Goal: Task Accomplishment & Management: Manage account settings

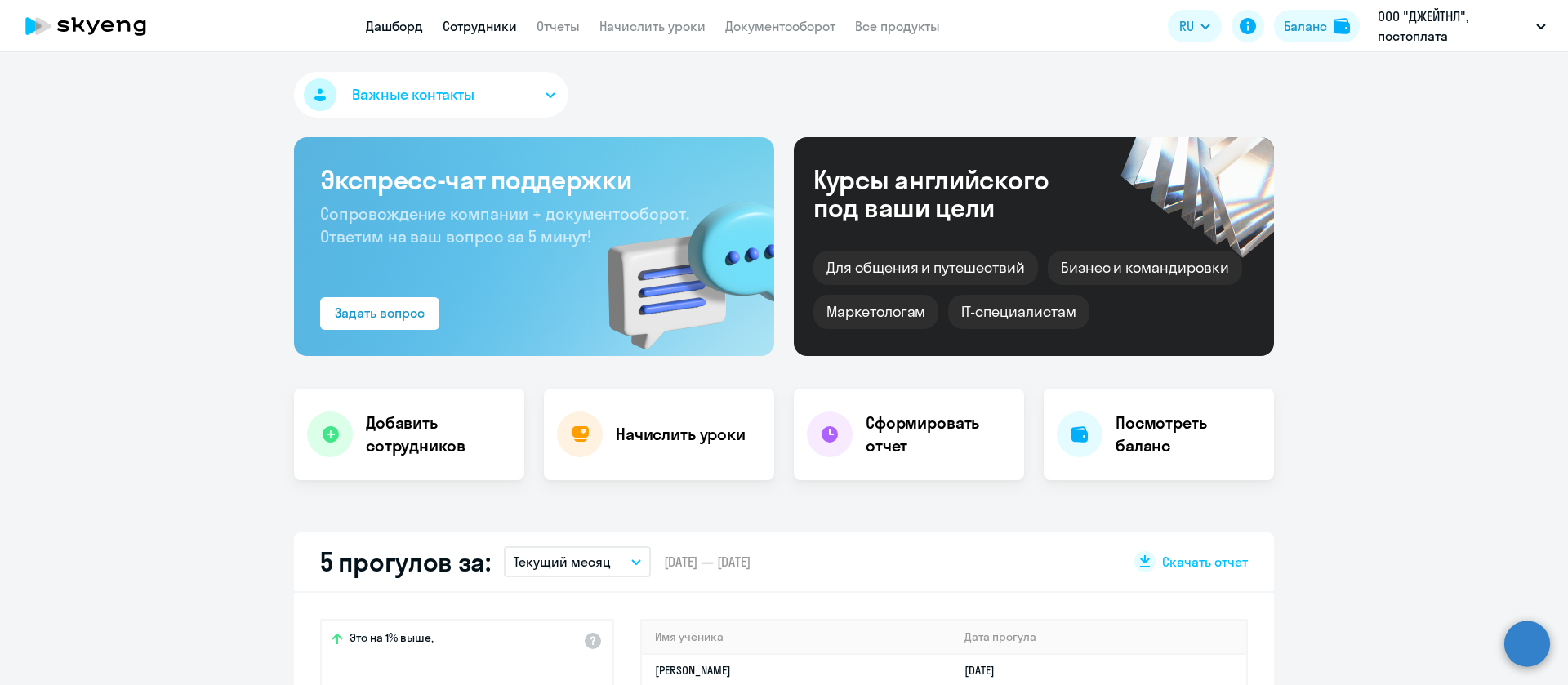
click at [475, 25] on link "Сотрудники" at bounding box center [480, 26] width 74 height 16
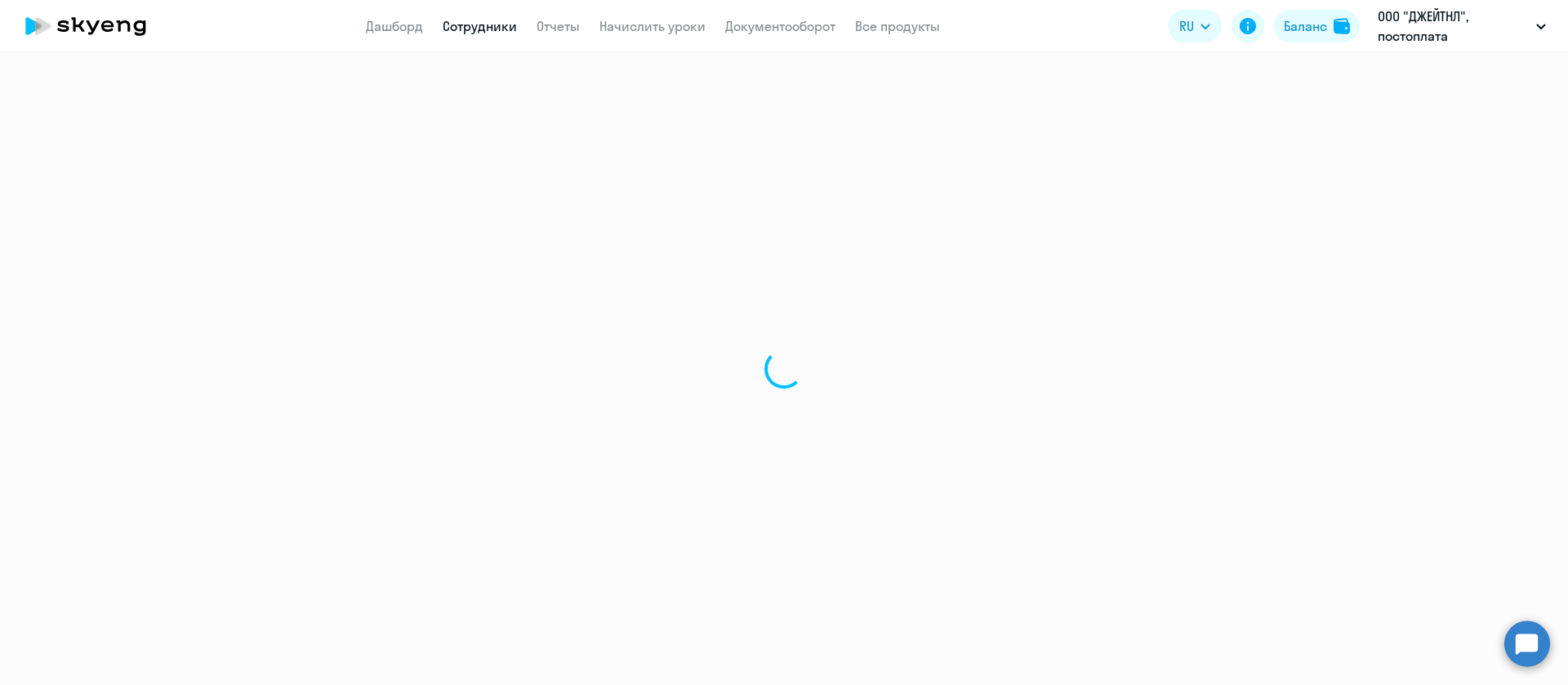
select select "30"
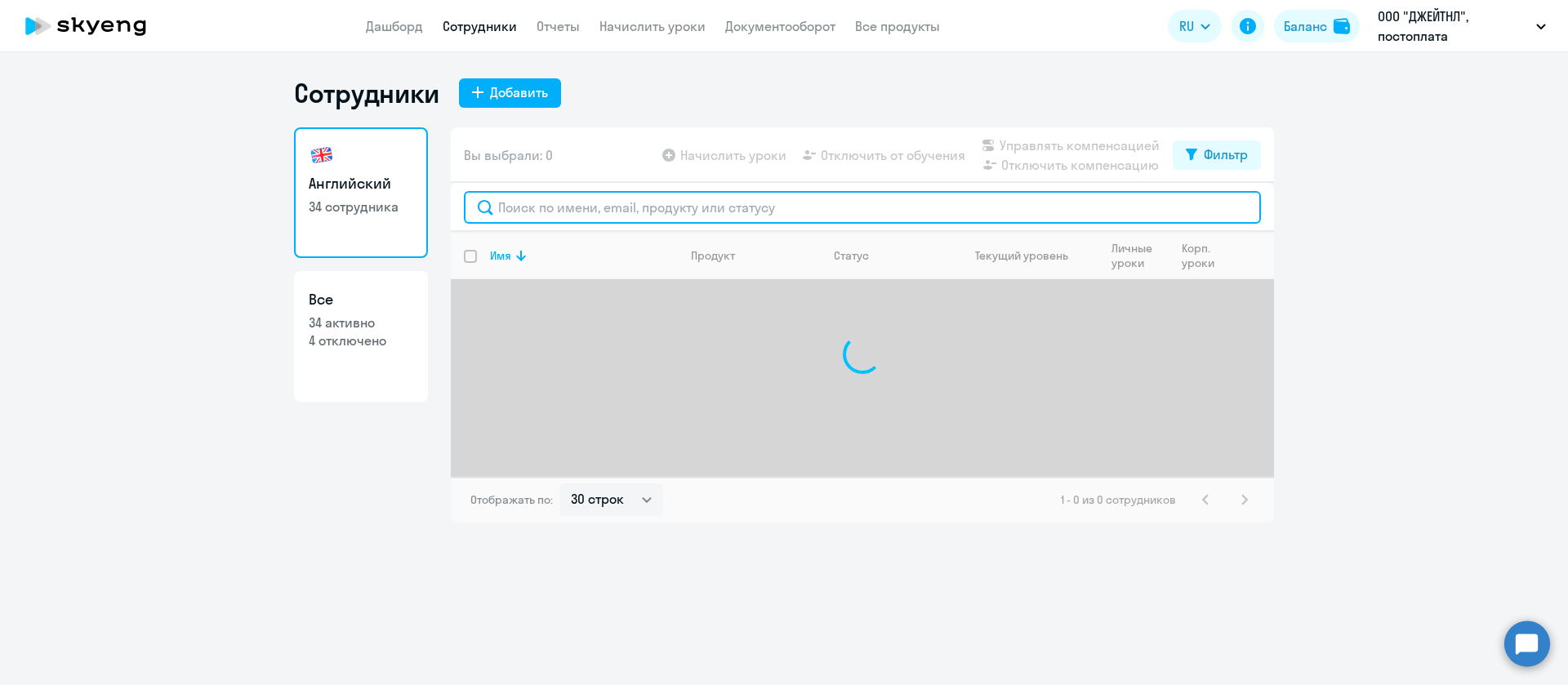
click at [556, 203] on input "text" at bounding box center [862, 207] width 797 height 33
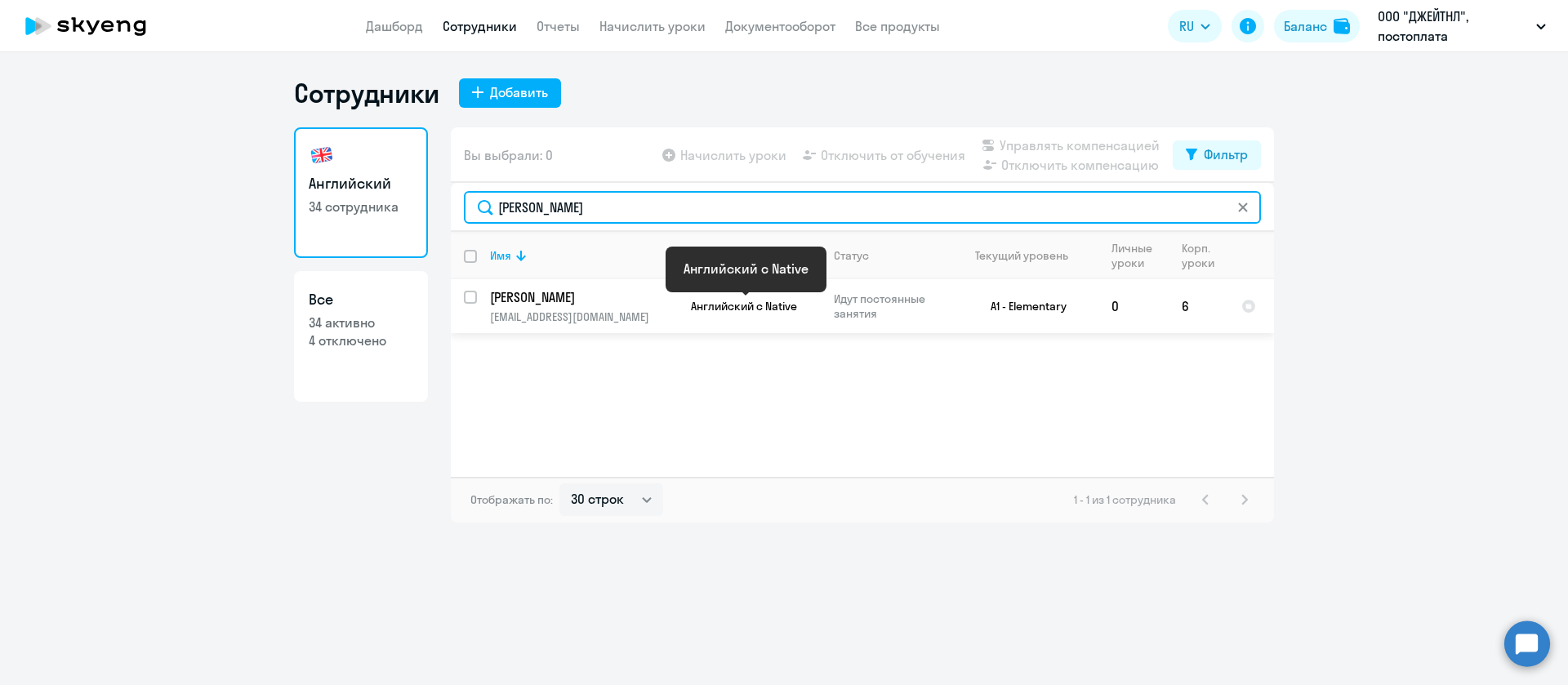
type input "коновалов"
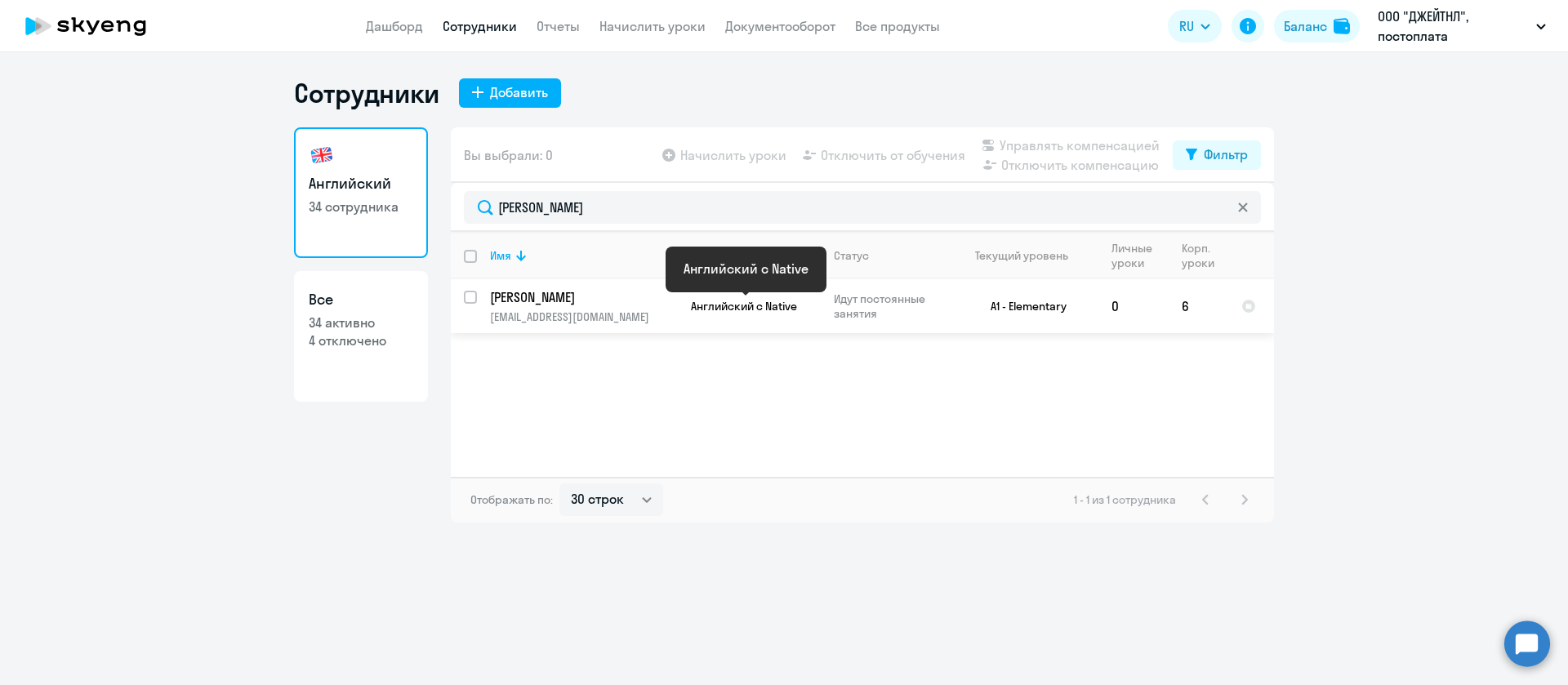
click at [749, 306] on span "Английский с Native" at bounding box center [744, 306] width 107 height 15
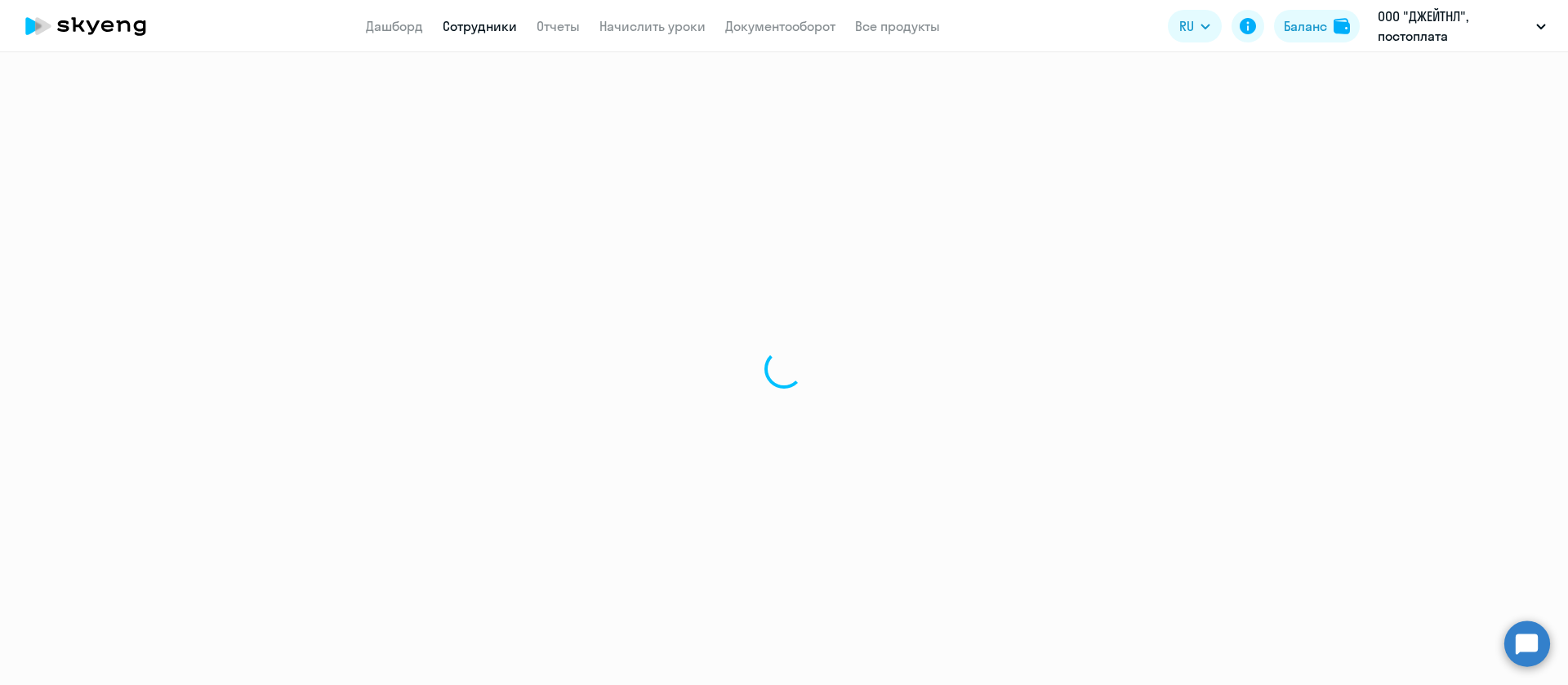
select select "english"
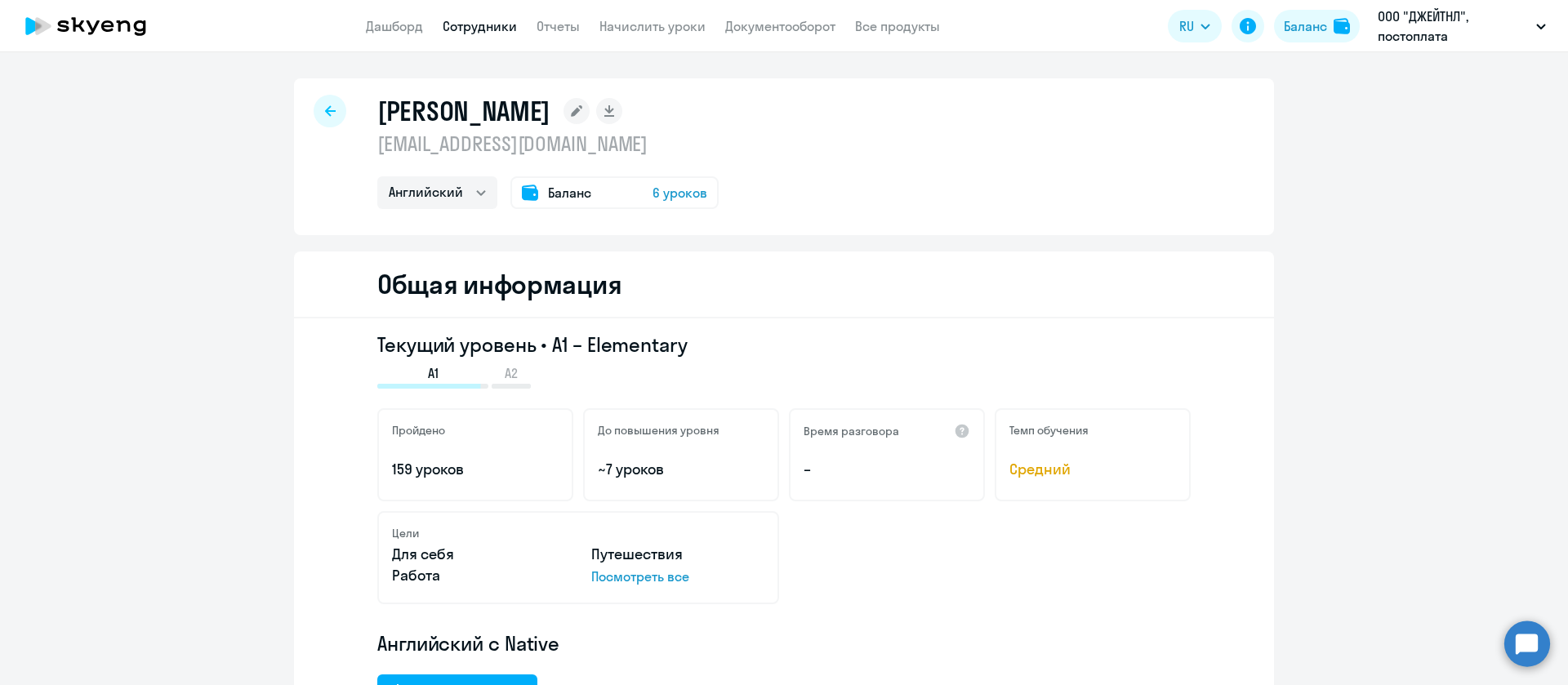
click at [314, 111] on div at bounding box center [330, 111] width 33 height 33
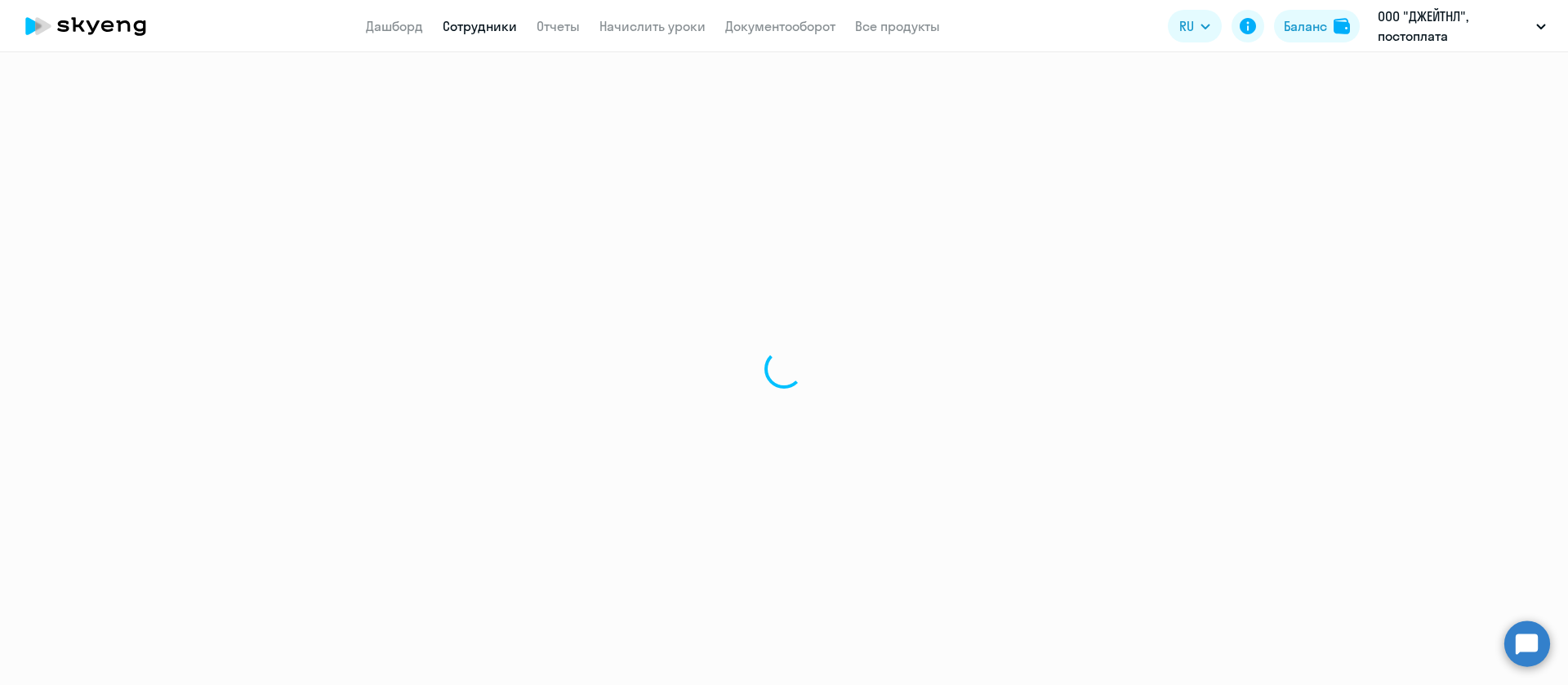
select select "30"
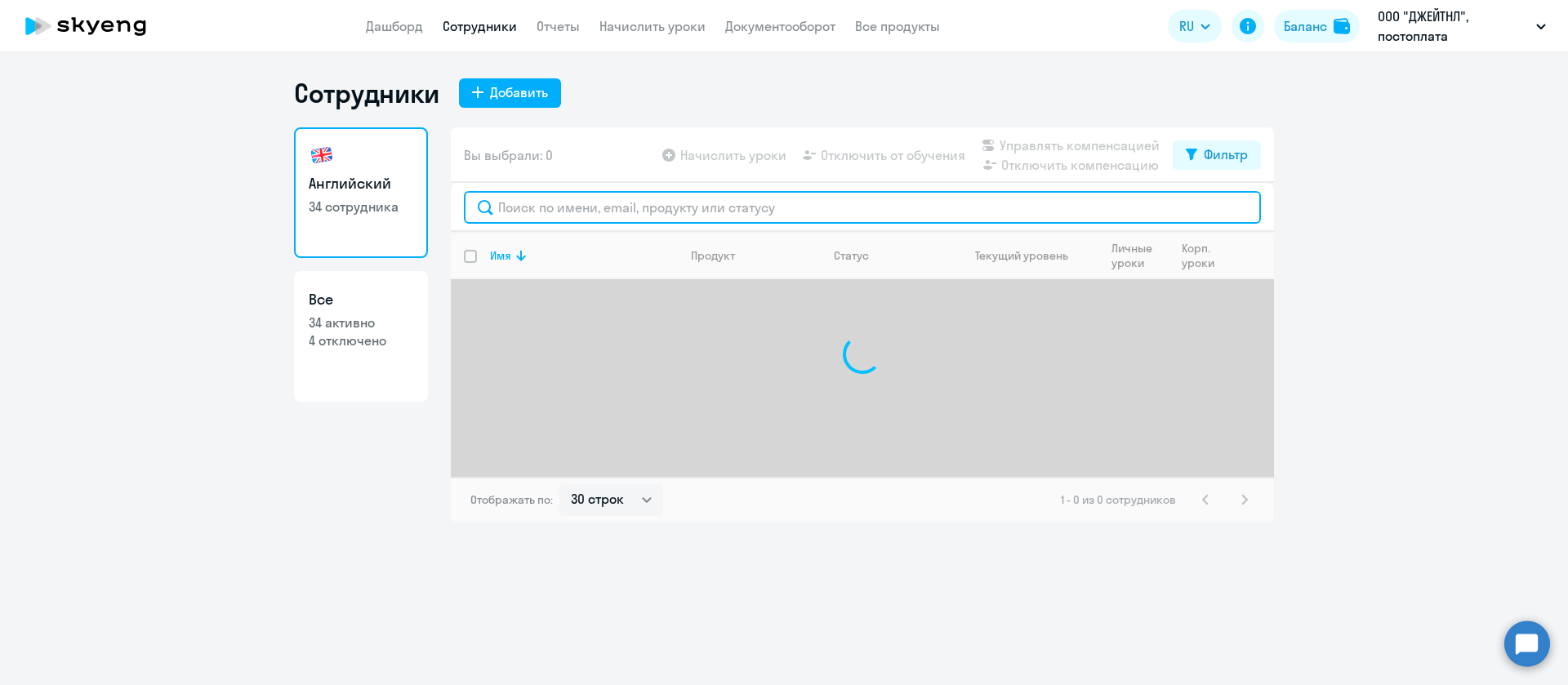
click at [648, 205] on input "text" at bounding box center [862, 207] width 797 height 33
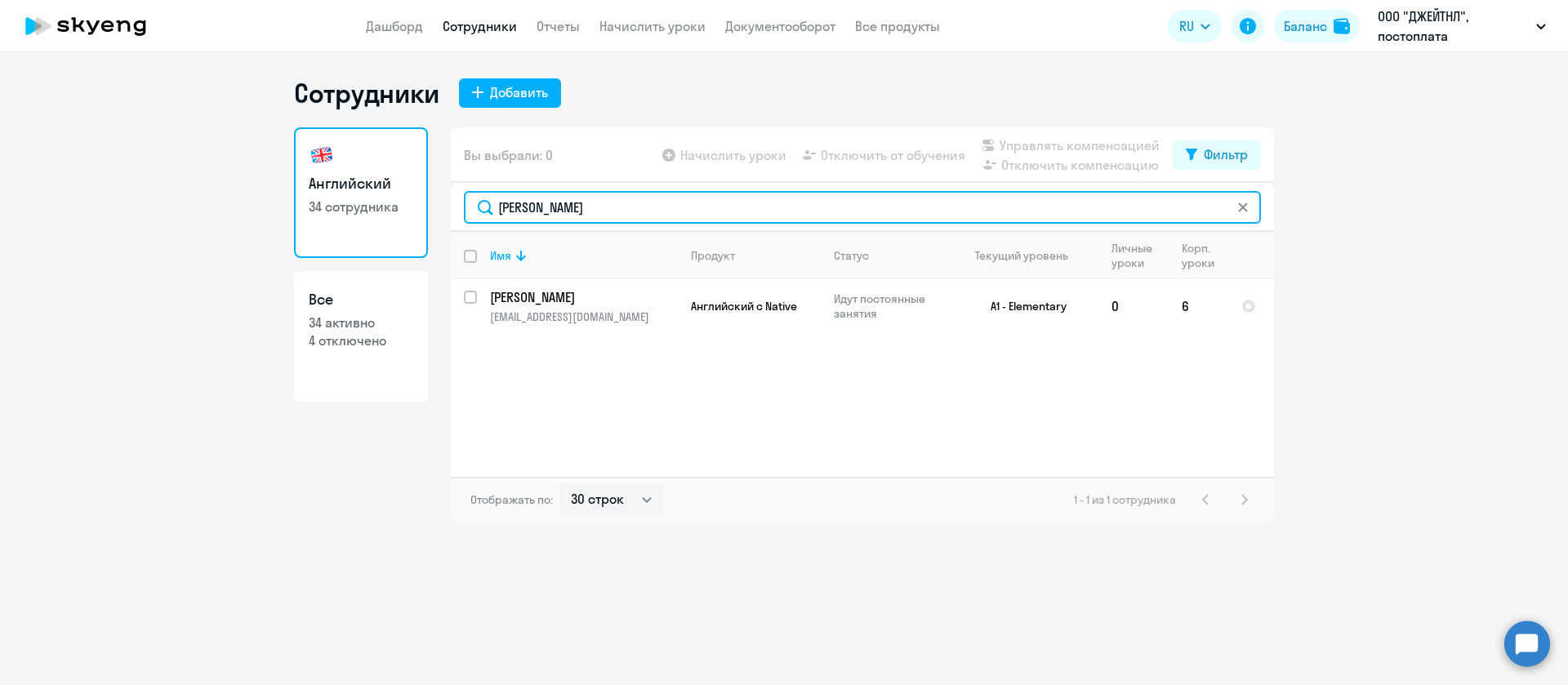
type input "[PERSON_NAME]"
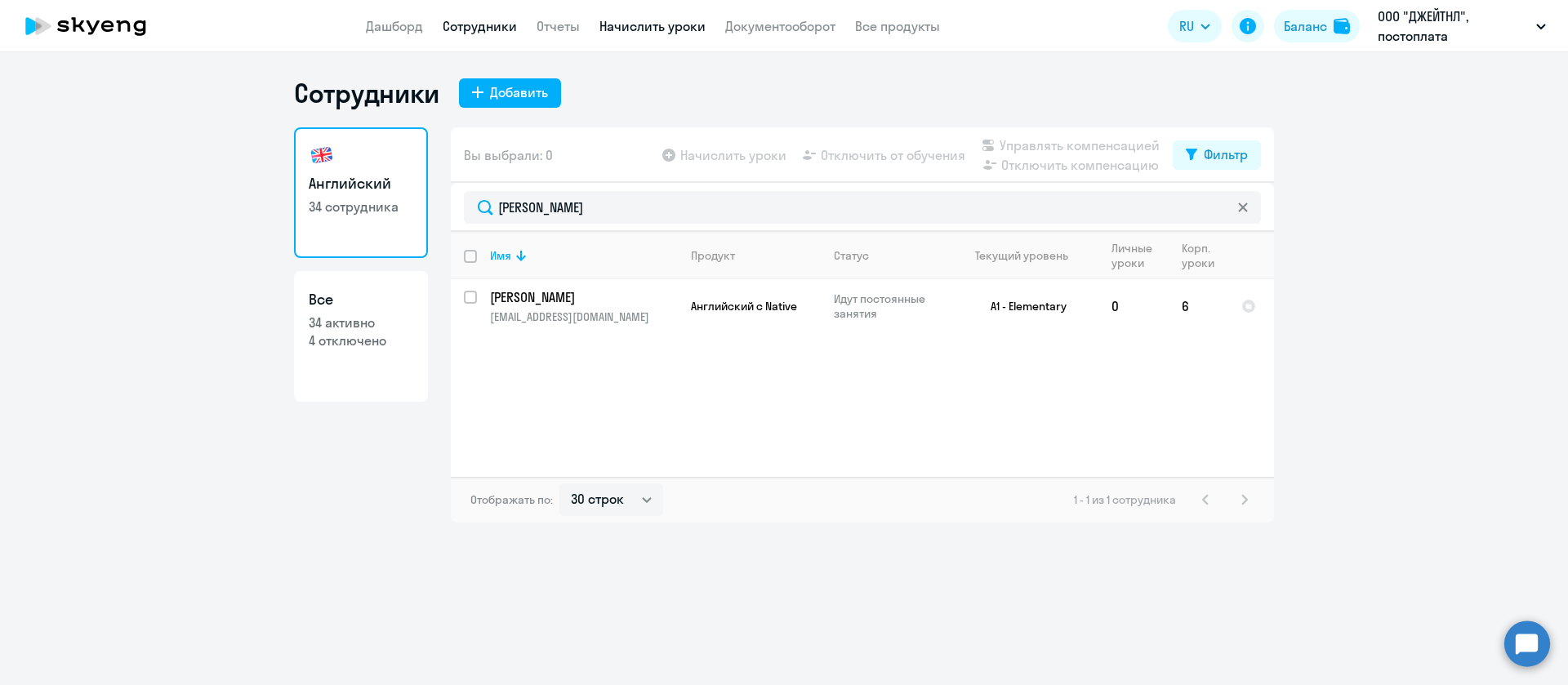
click at [659, 25] on link "Начислить уроки" at bounding box center [652, 26] width 107 height 16
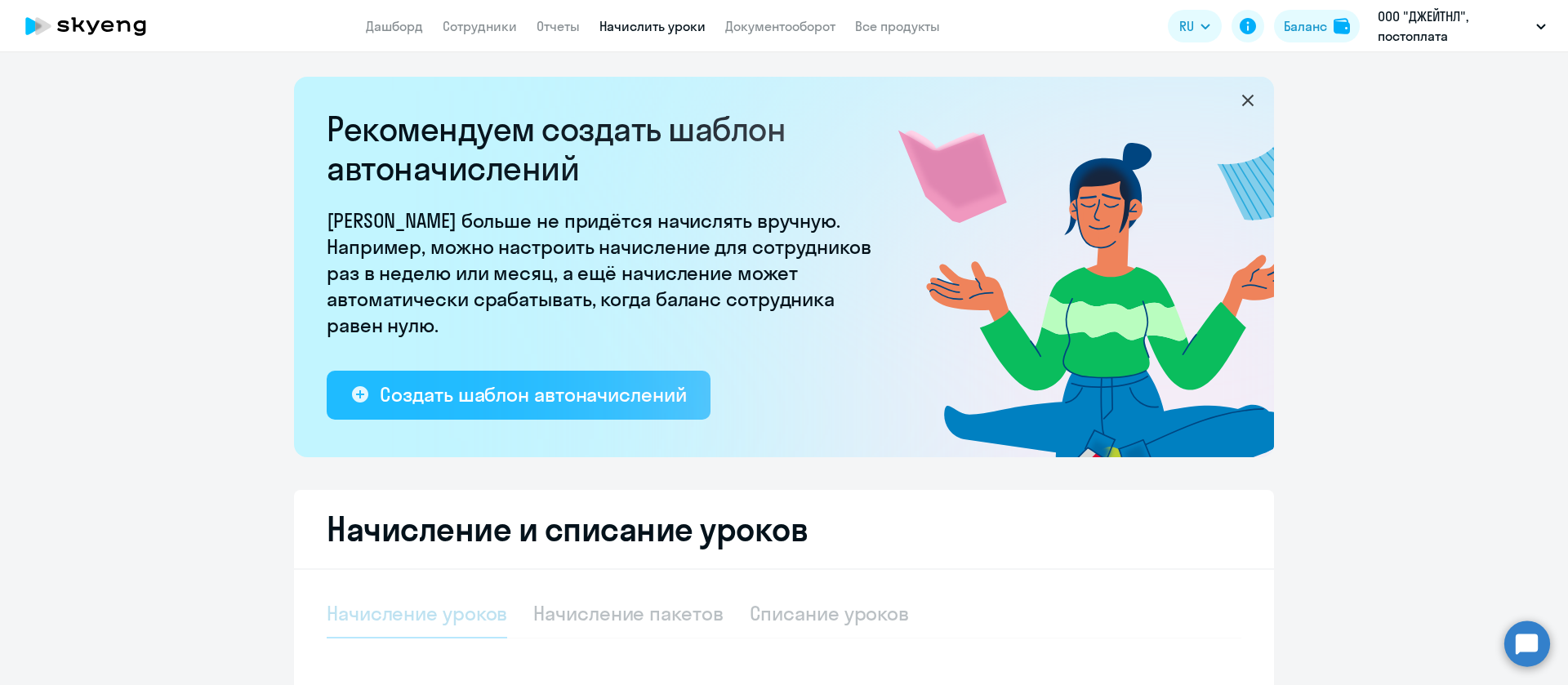
select select "10"
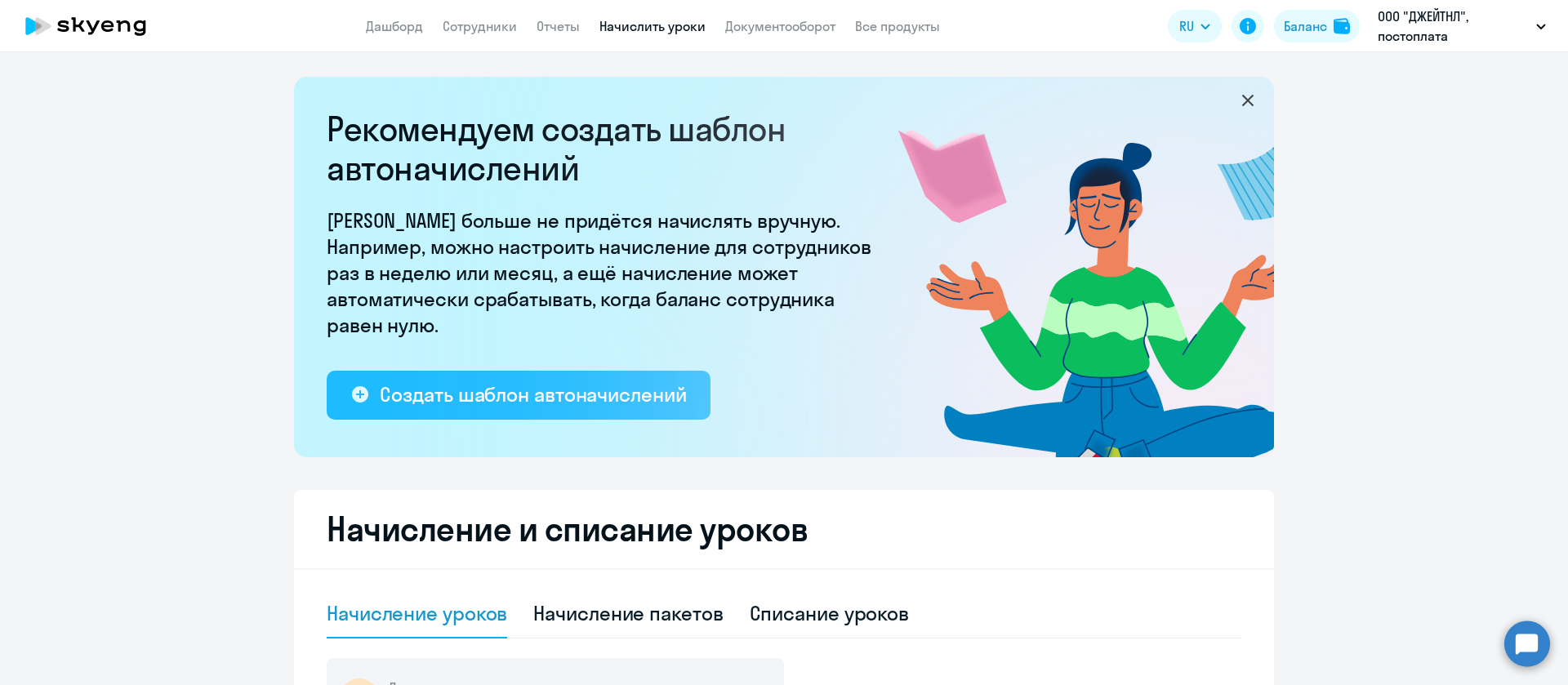
scroll to position [368, 0]
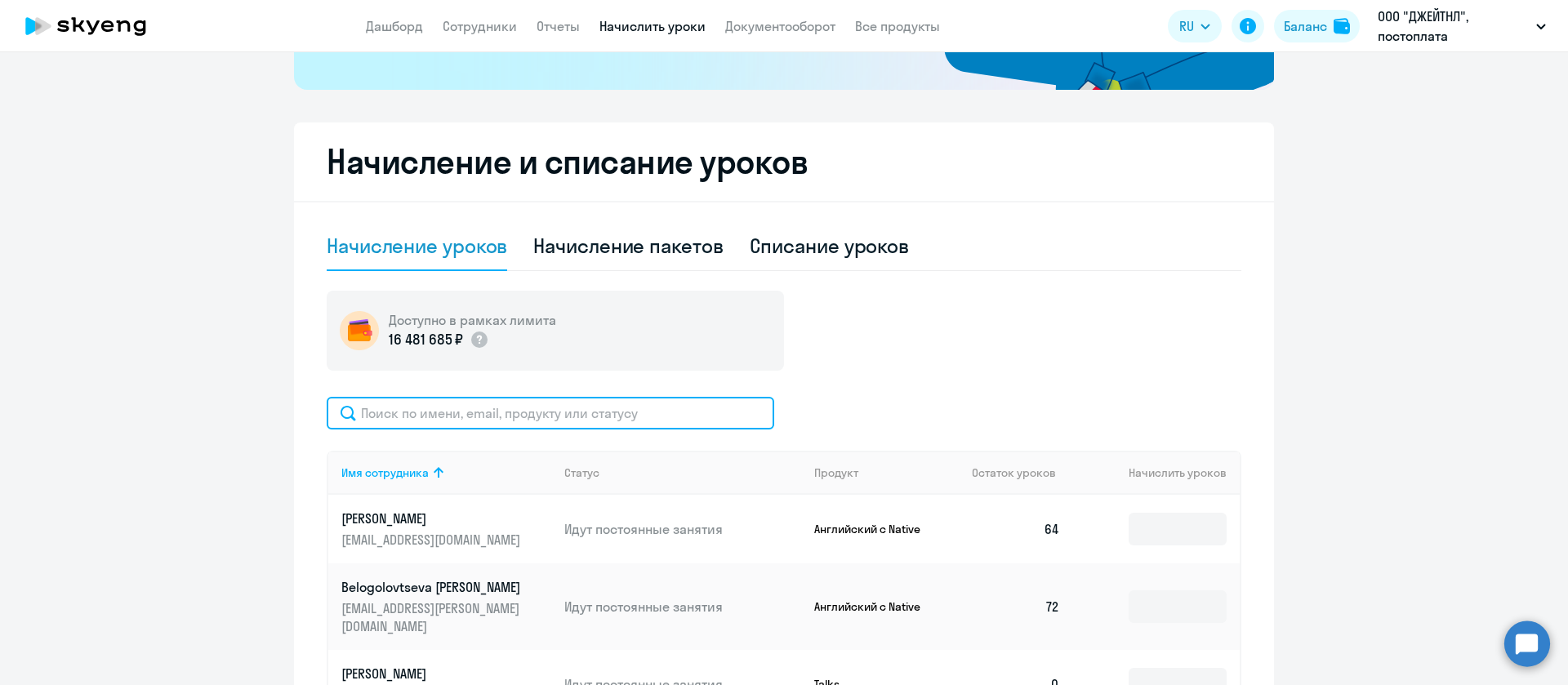
click at [544, 422] on input "text" at bounding box center [550, 413] width 448 height 33
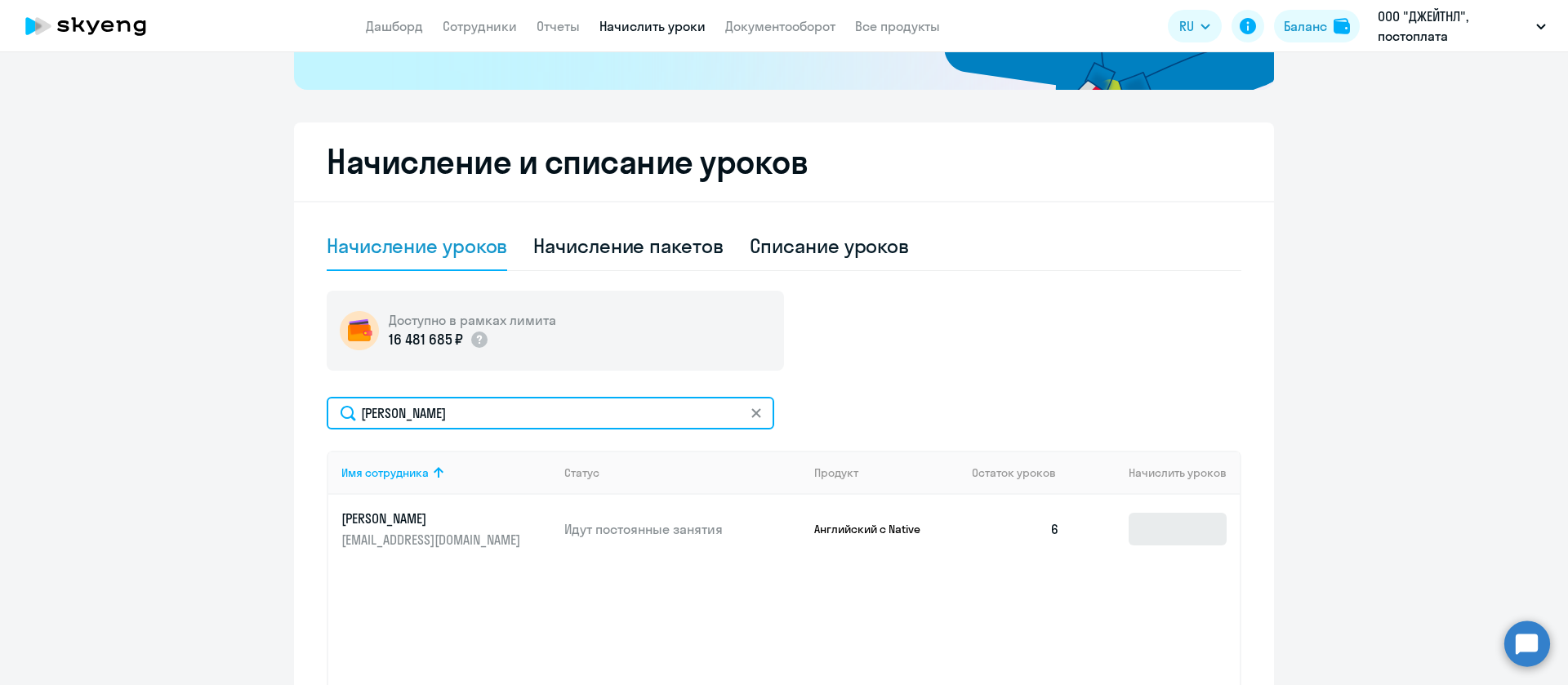
type input "[PERSON_NAME]"
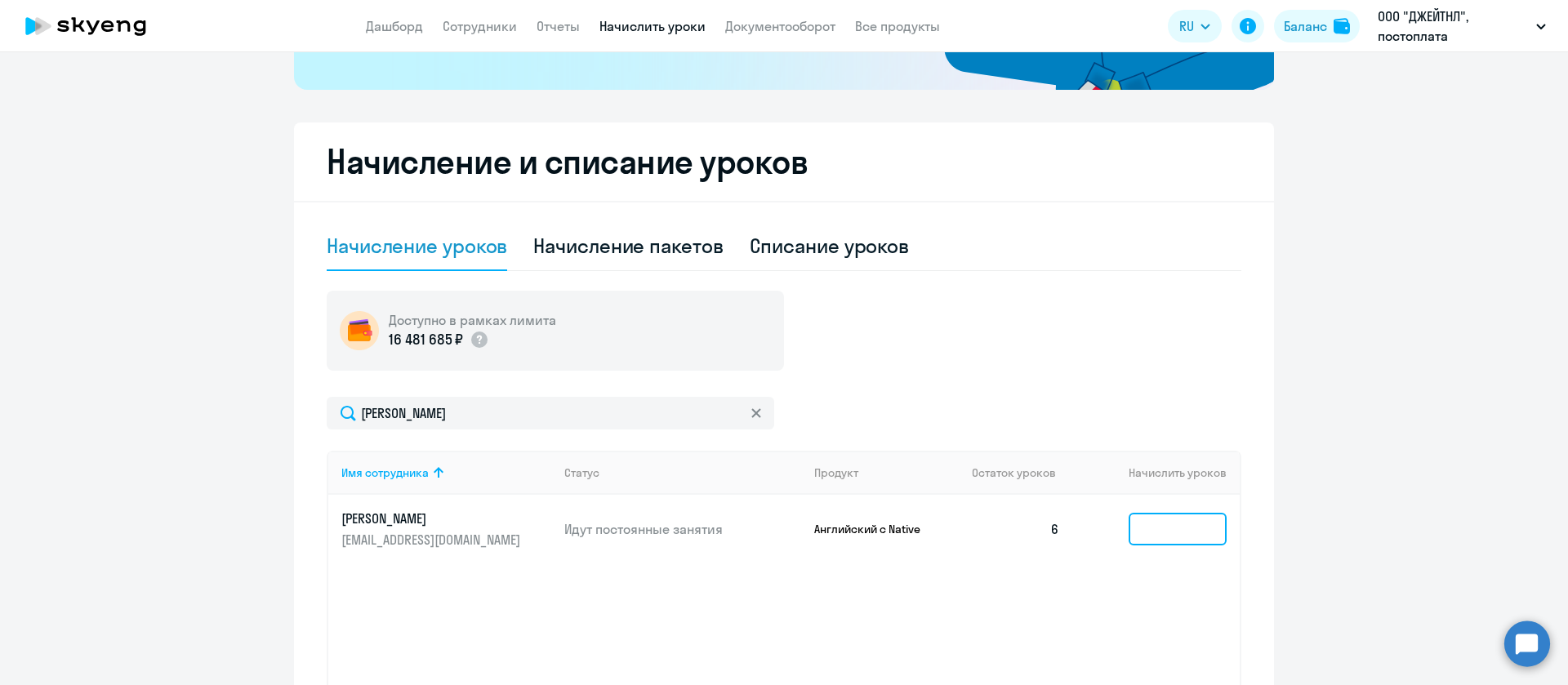
click at [1176, 536] on input at bounding box center [1178, 529] width 98 height 33
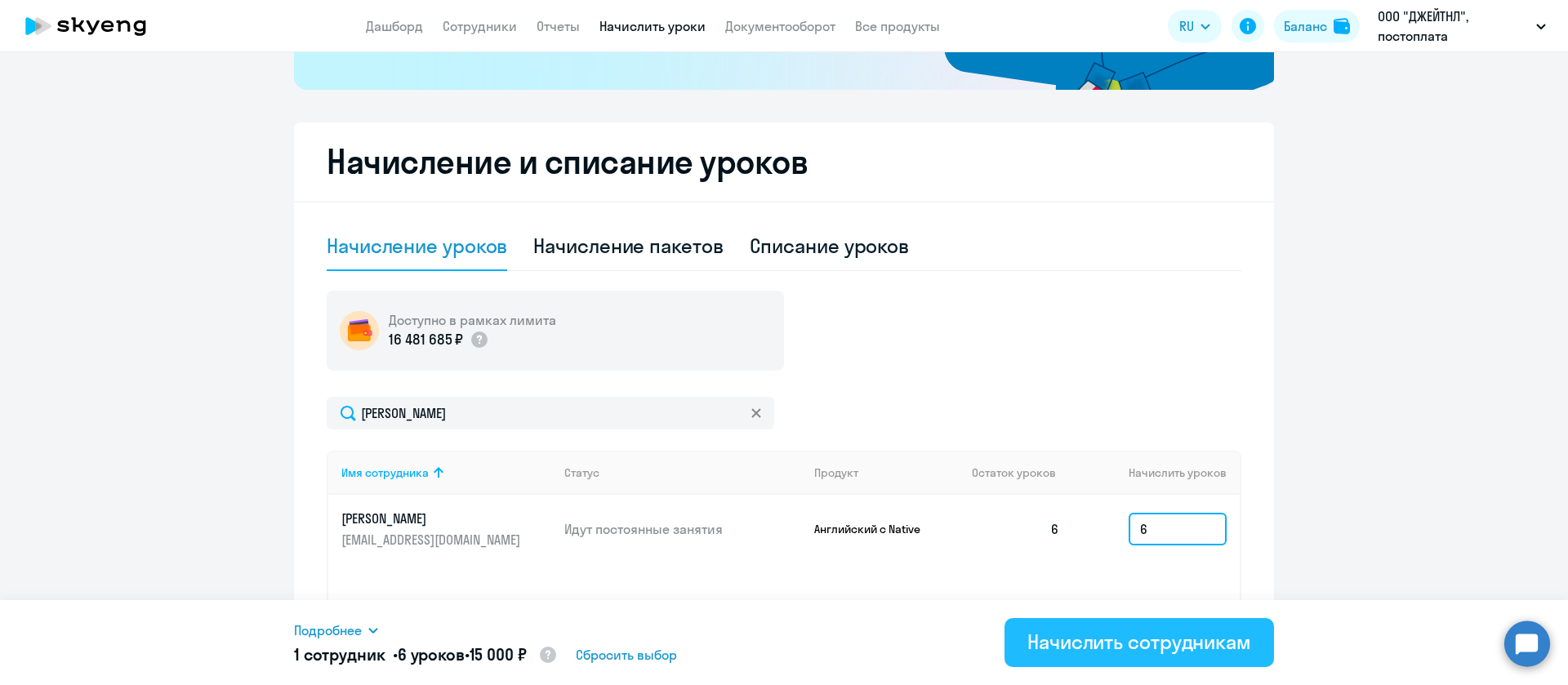
type input "6"
click at [1177, 638] on div "Начислить сотрудникам" at bounding box center [1139, 642] width 224 height 26
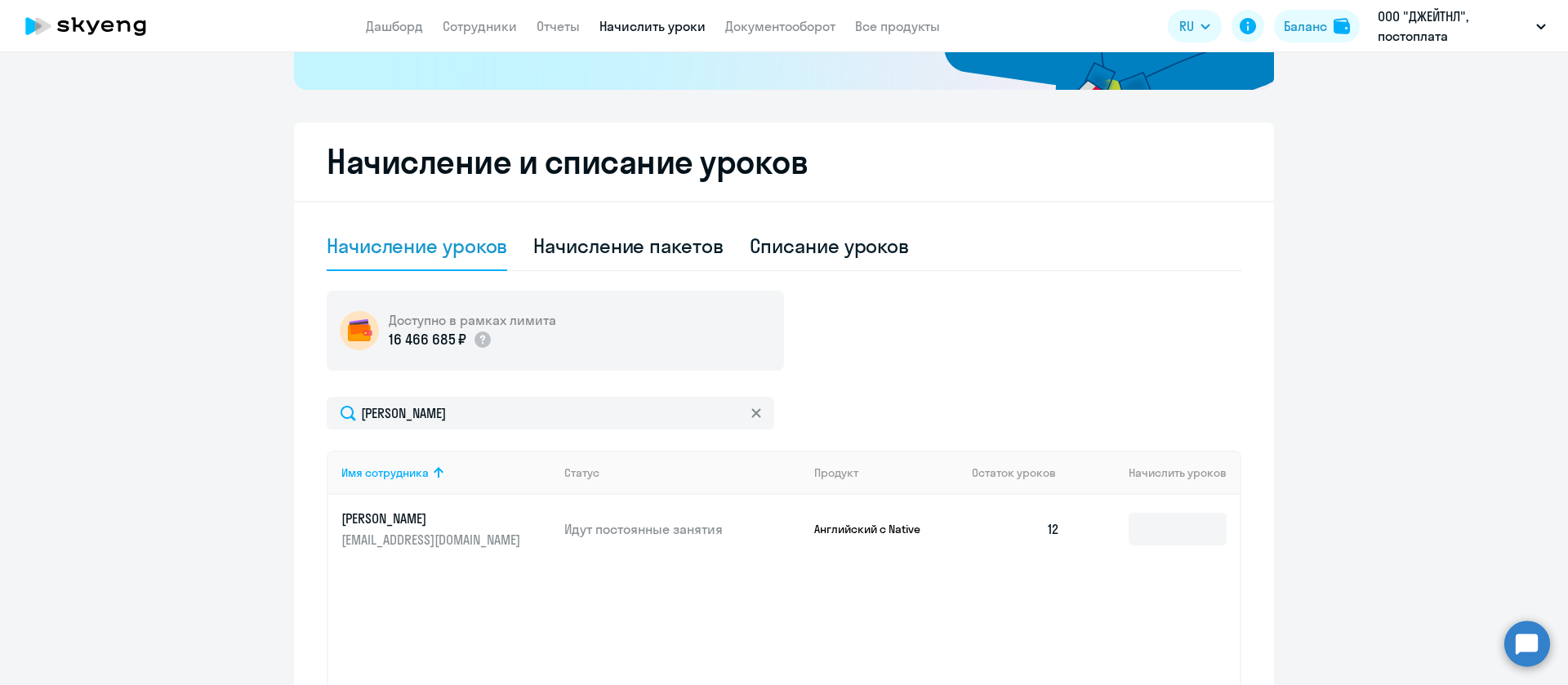
scroll to position [245, 0]
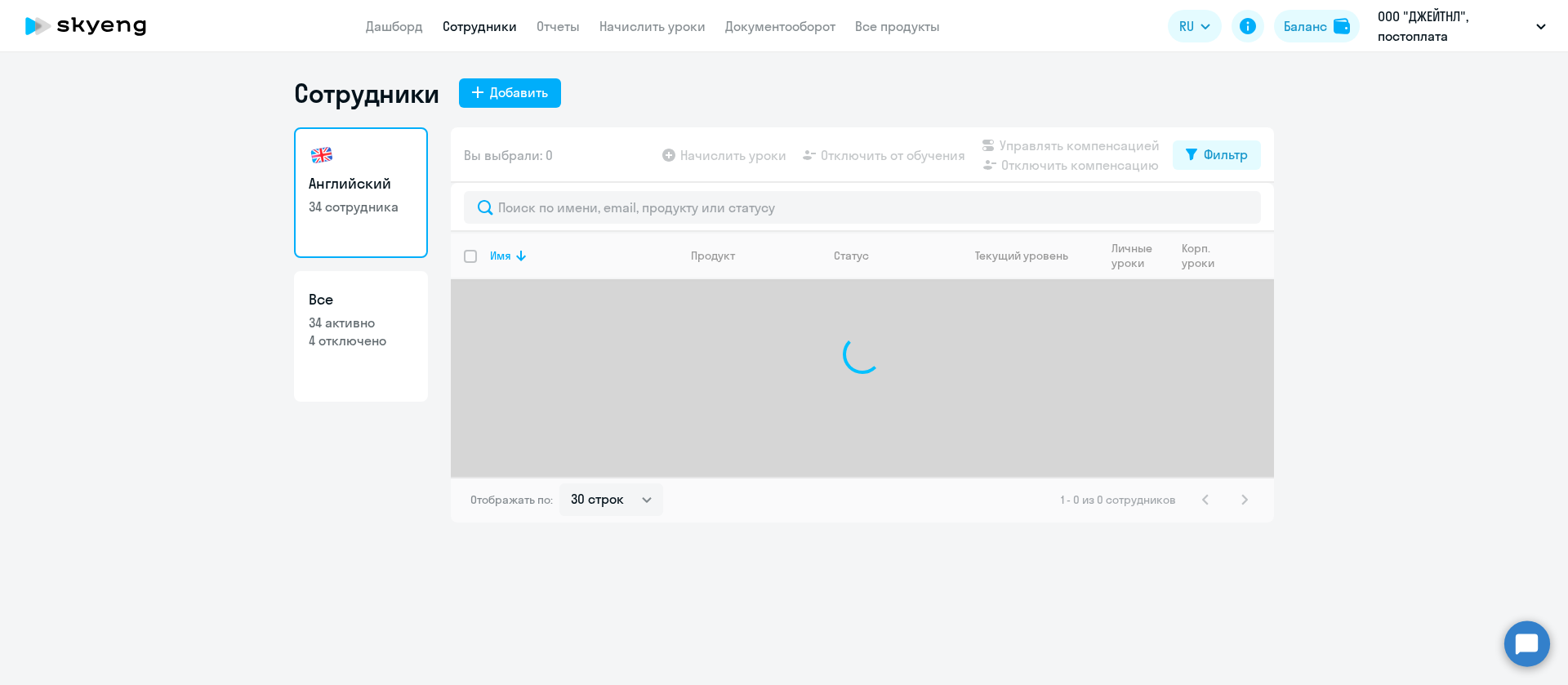
select select "30"
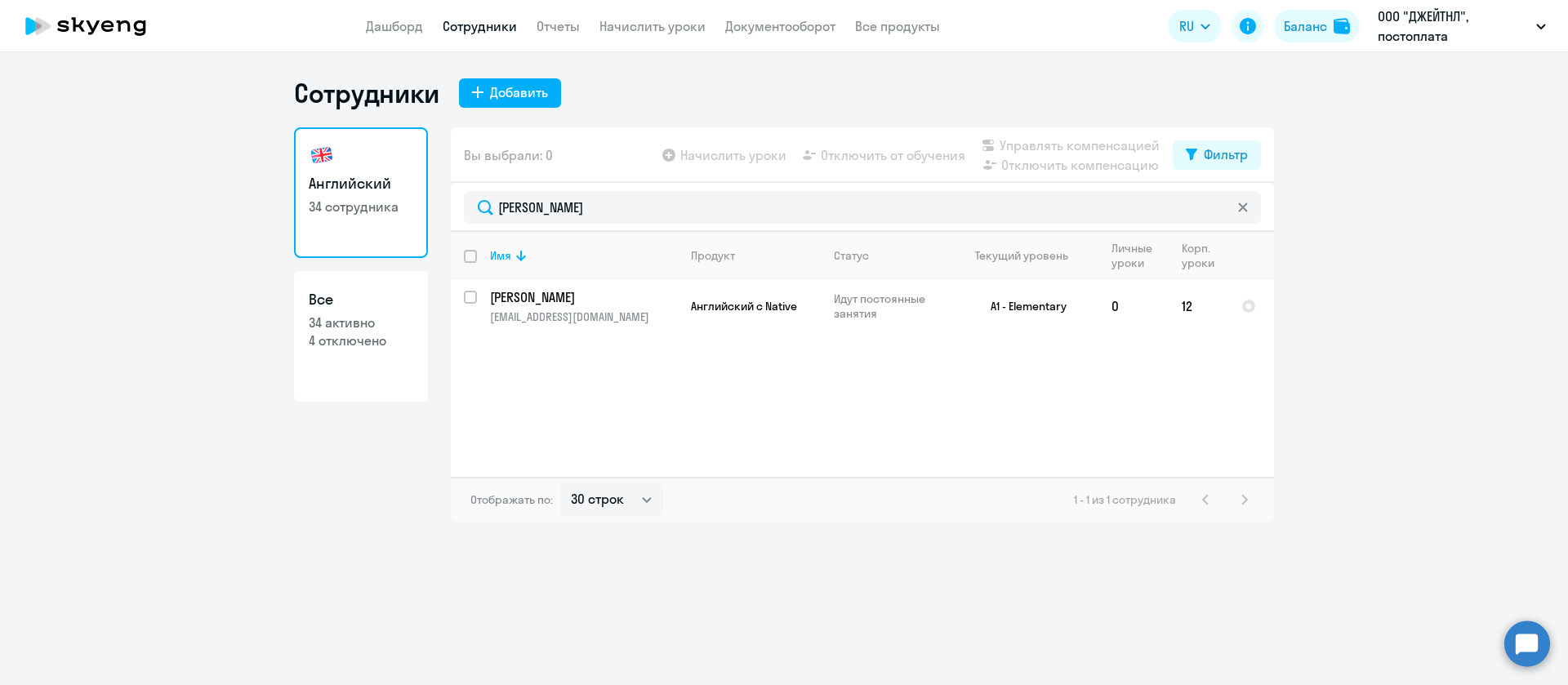
type input "[PERSON_NAME]"
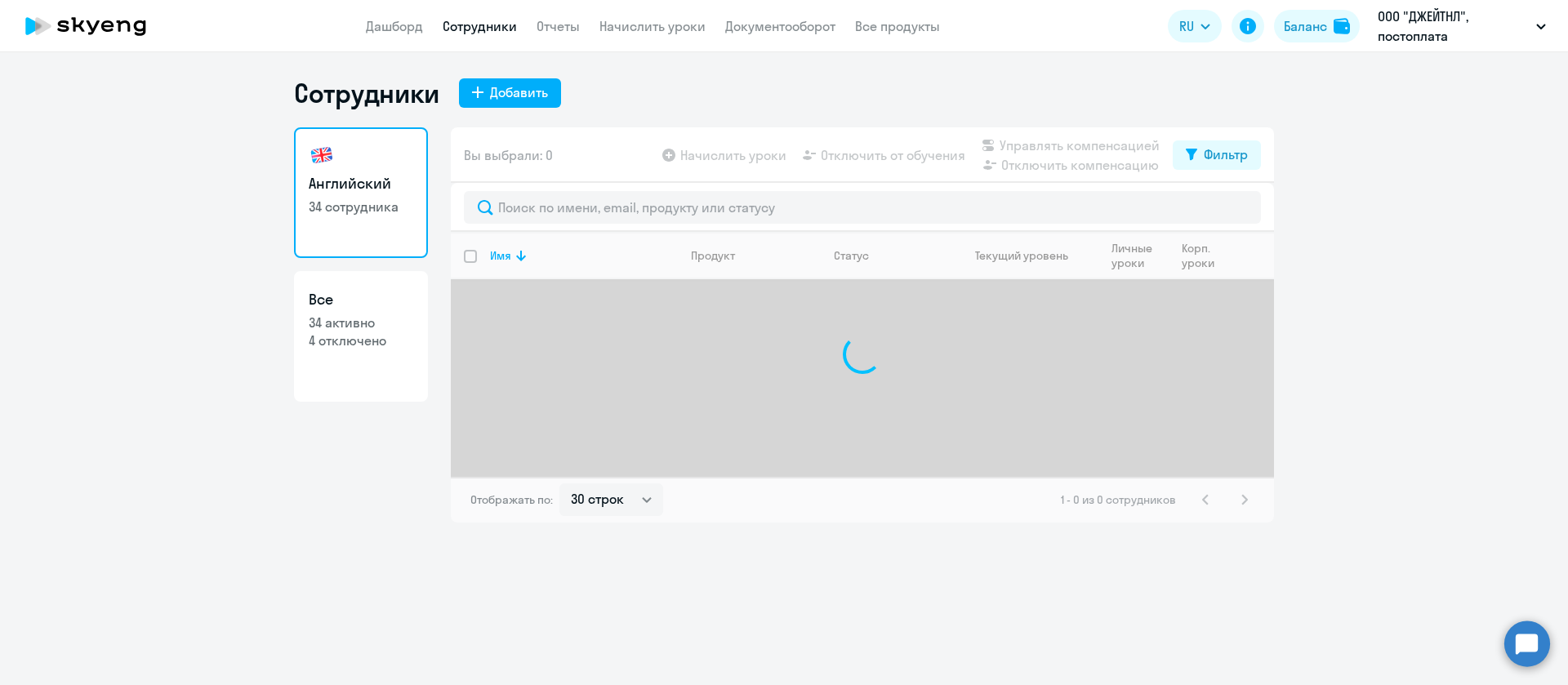
select select "30"
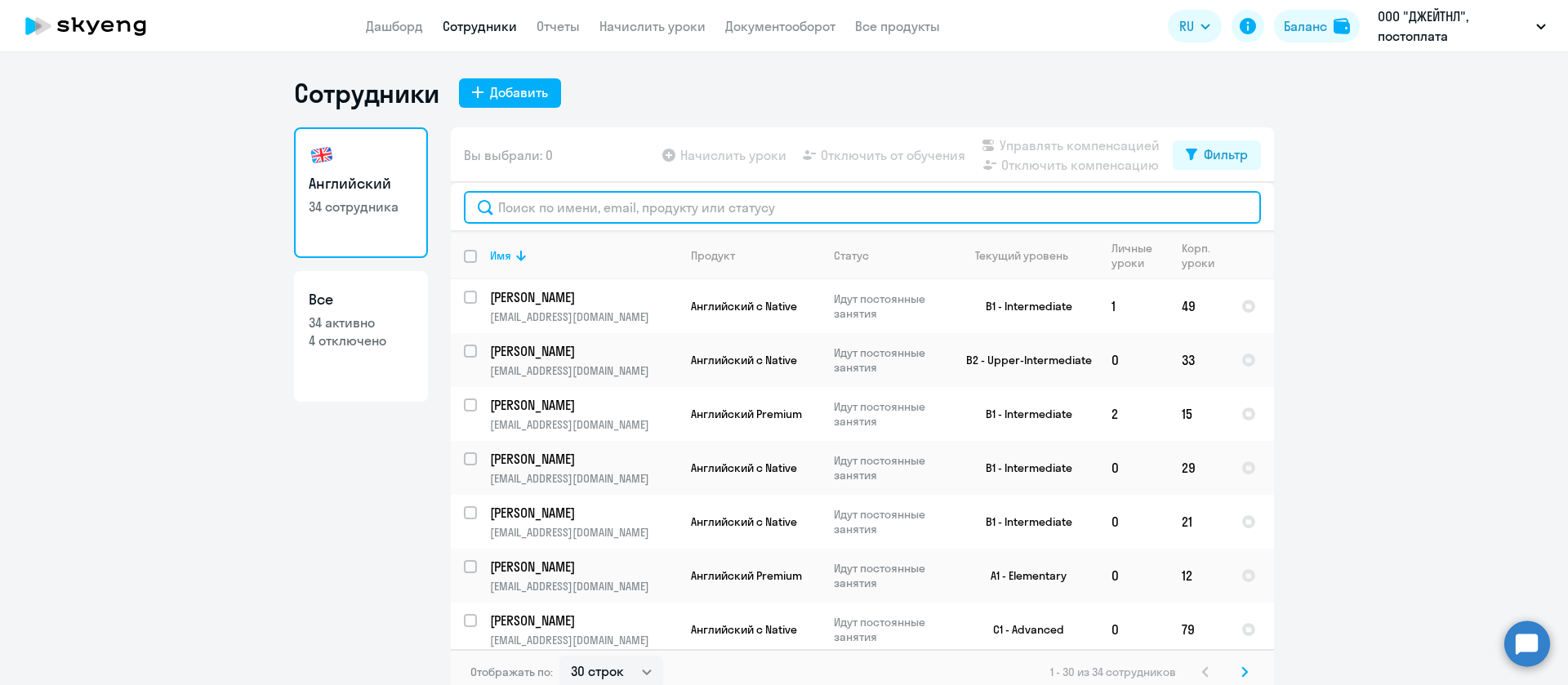
drag, startPoint x: 630, startPoint y: 196, endPoint x: 619, endPoint y: 190, distance: 12.5
click at [630, 196] on input "text" at bounding box center [862, 207] width 797 height 33
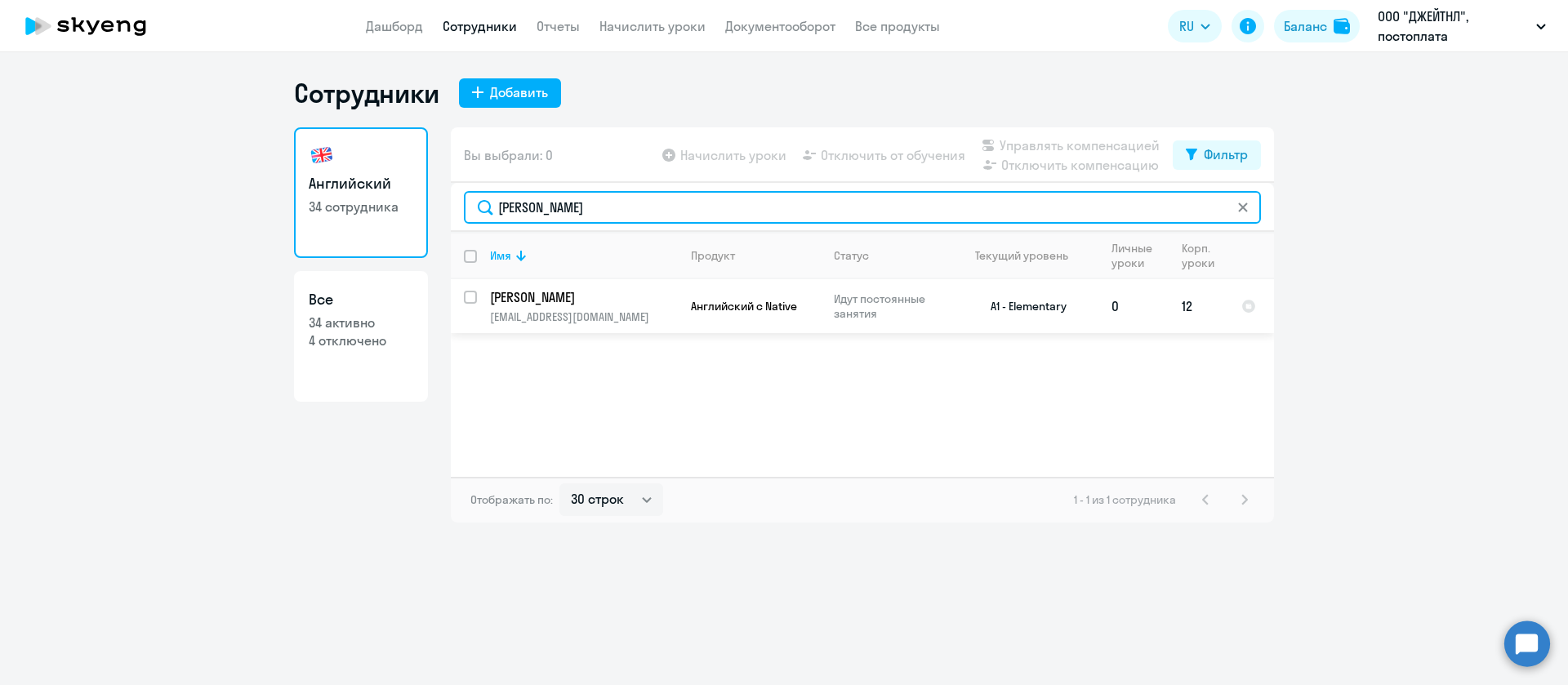
type input "[PERSON_NAME]"
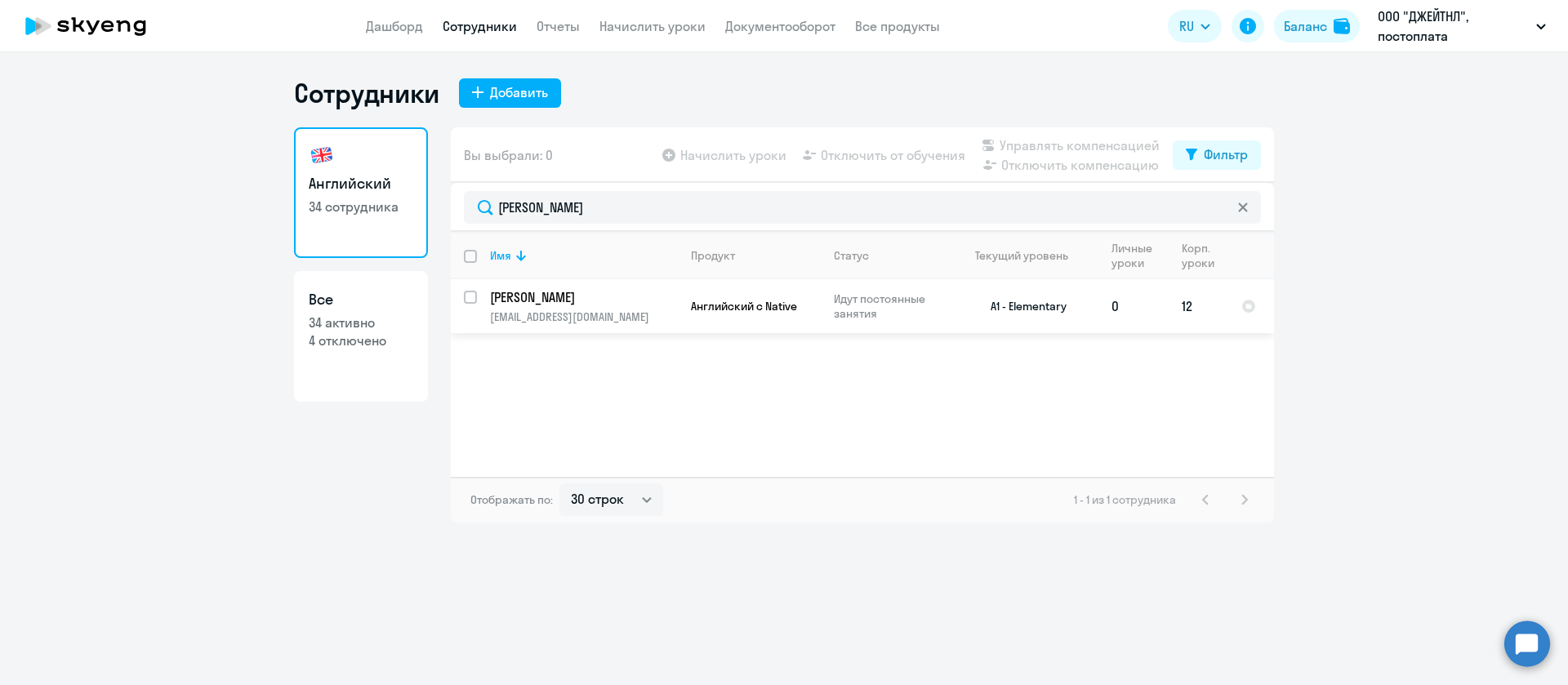
click at [611, 301] on p "[PERSON_NAME]" at bounding box center [582, 297] width 185 height 18
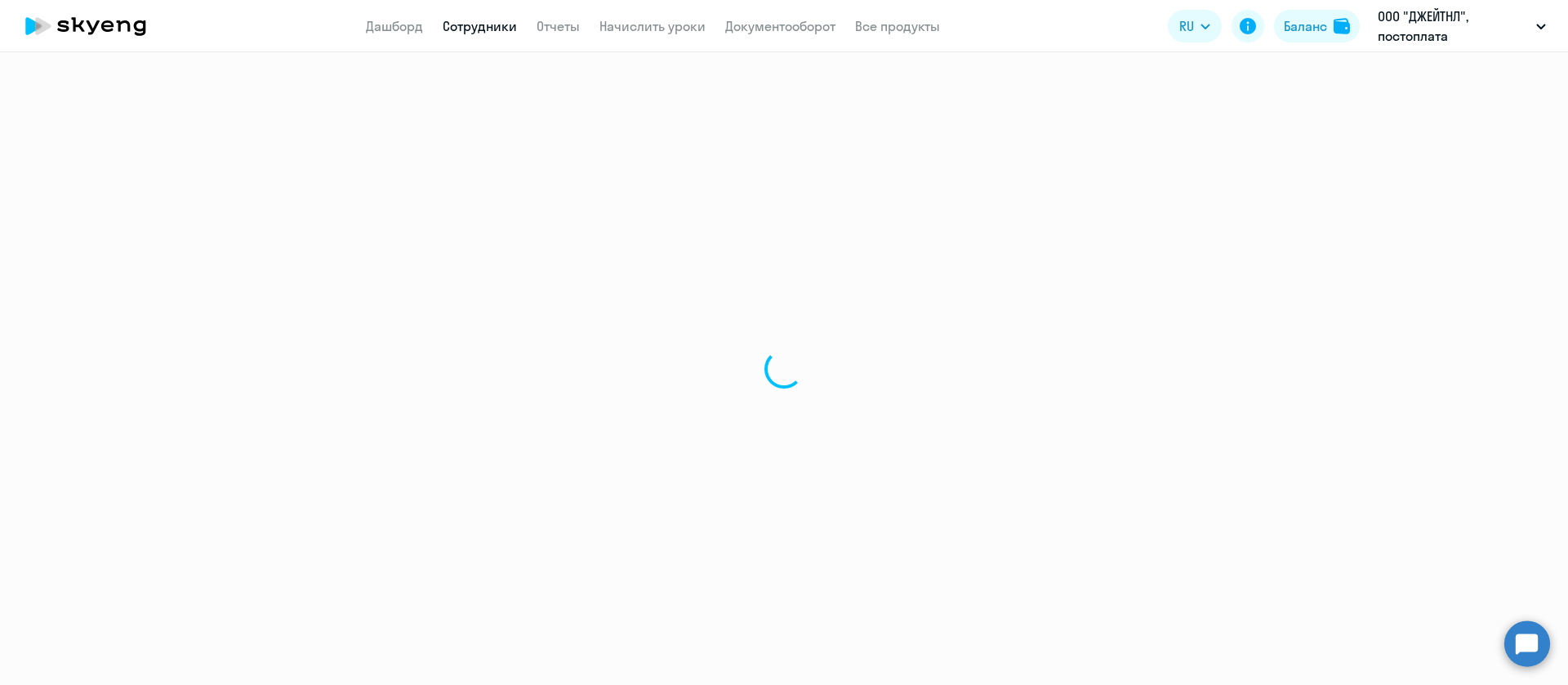
select select "english"
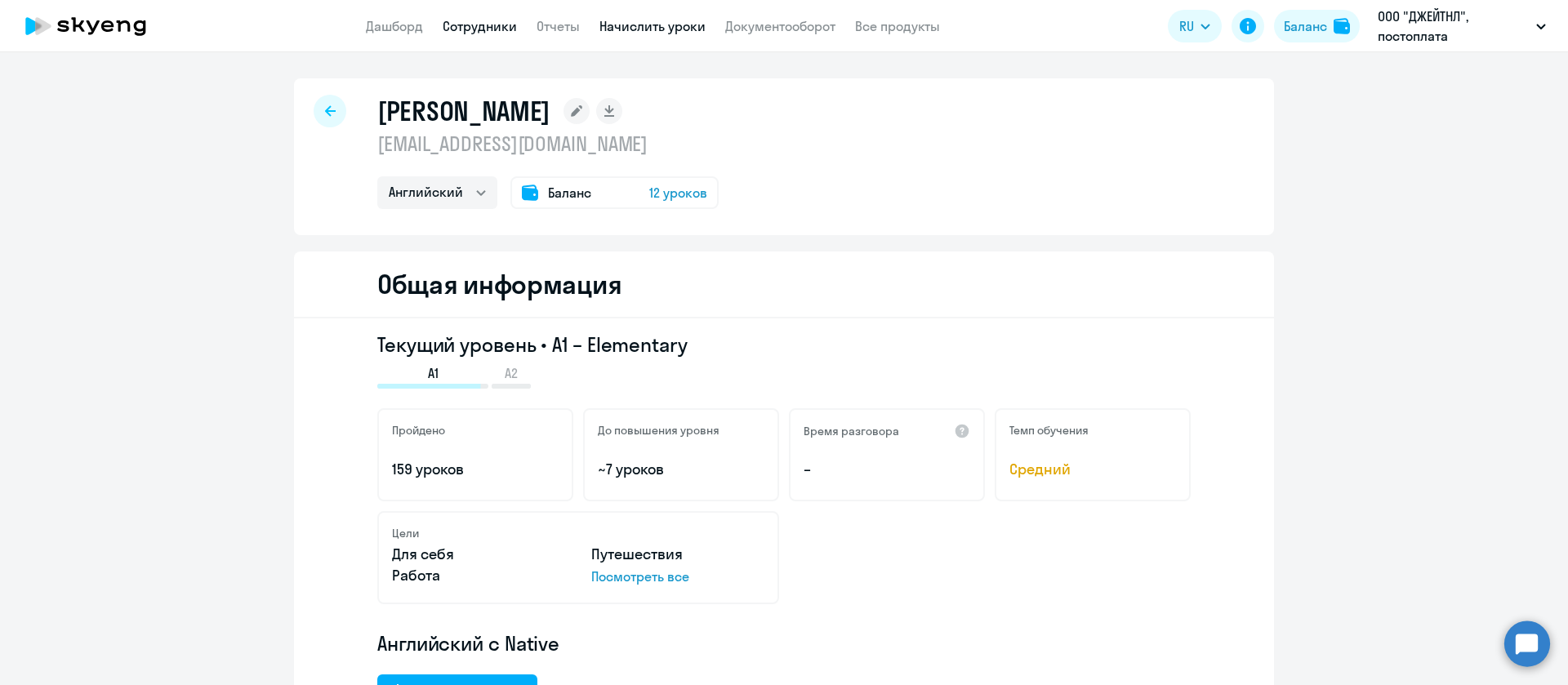
click at [689, 27] on link "Начислить уроки" at bounding box center [652, 26] width 107 height 16
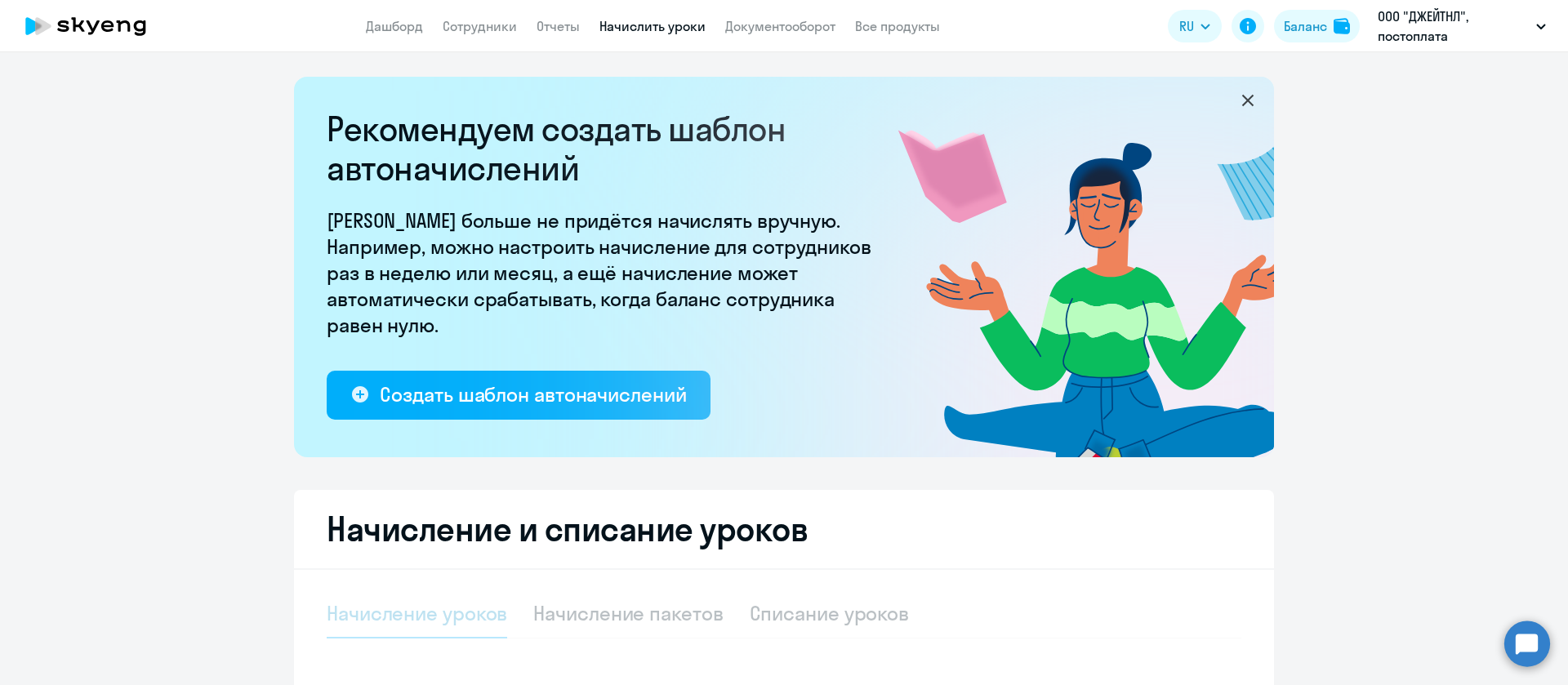
select select "10"
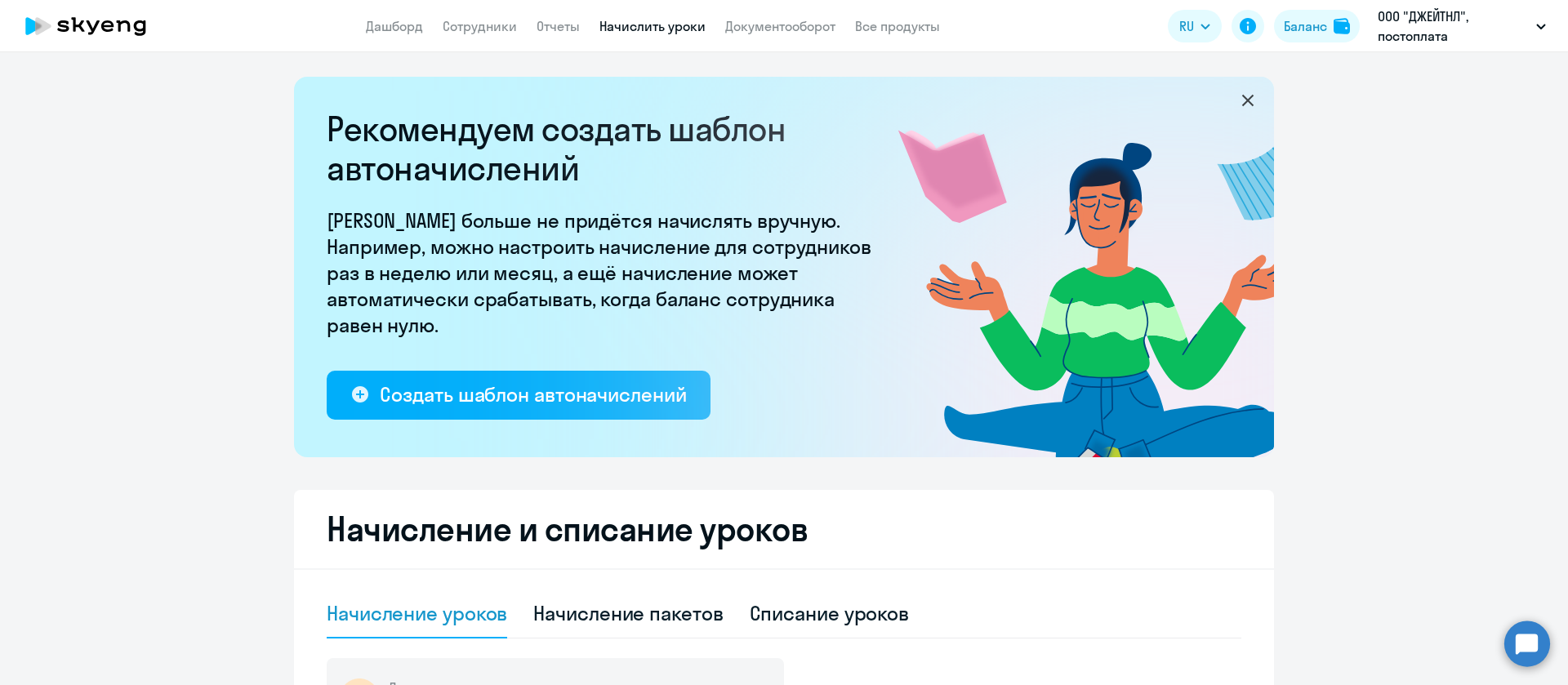
scroll to position [123, 0]
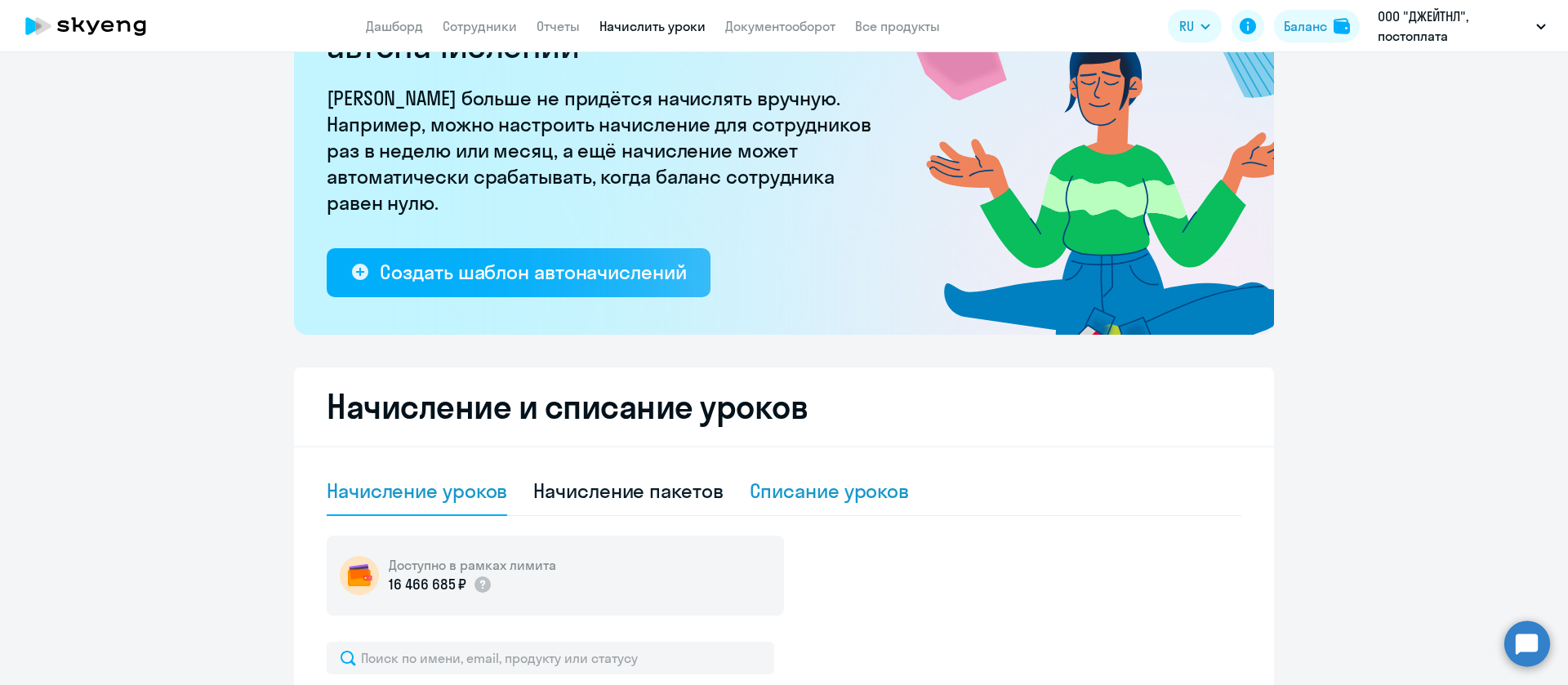
click at [798, 499] on div "Списание уроков" at bounding box center [830, 491] width 160 height 26
select select "10"
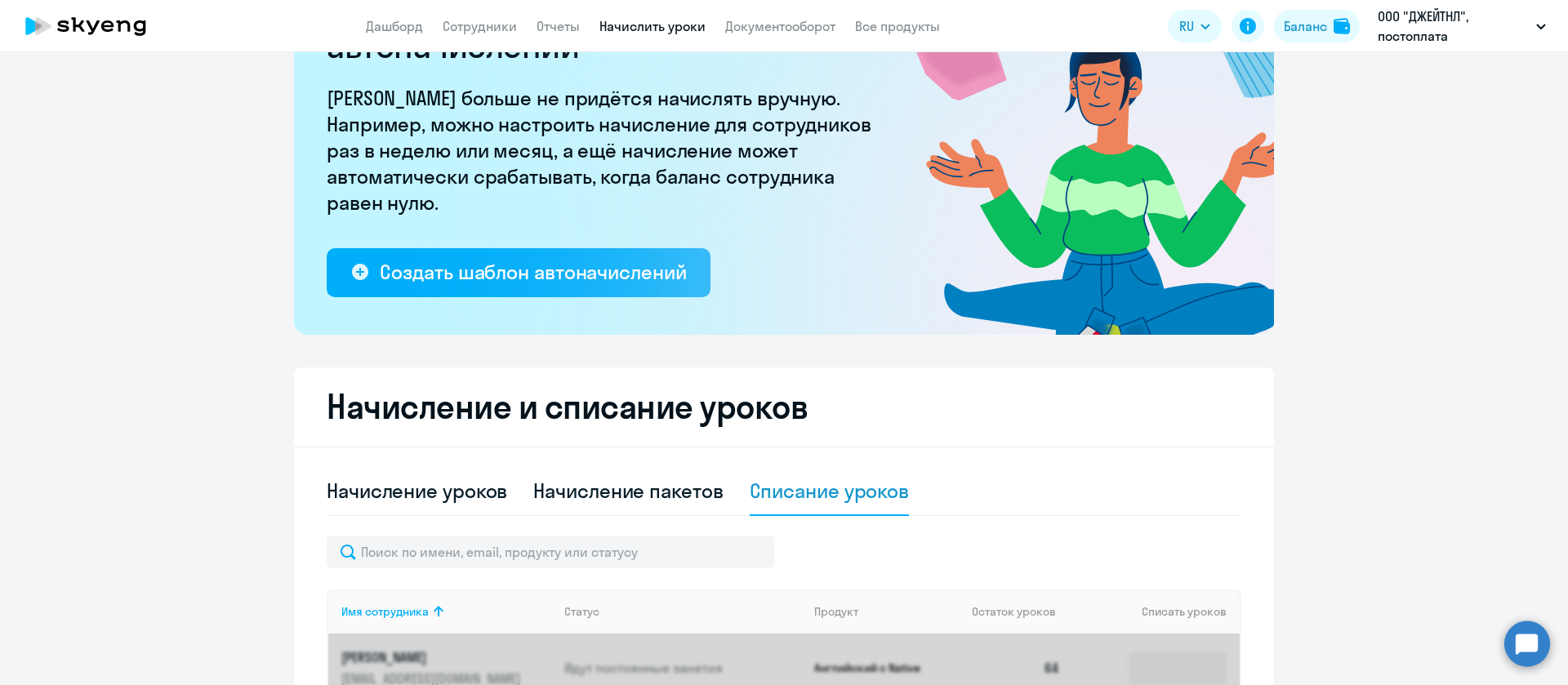
scroll to position [368, 0]
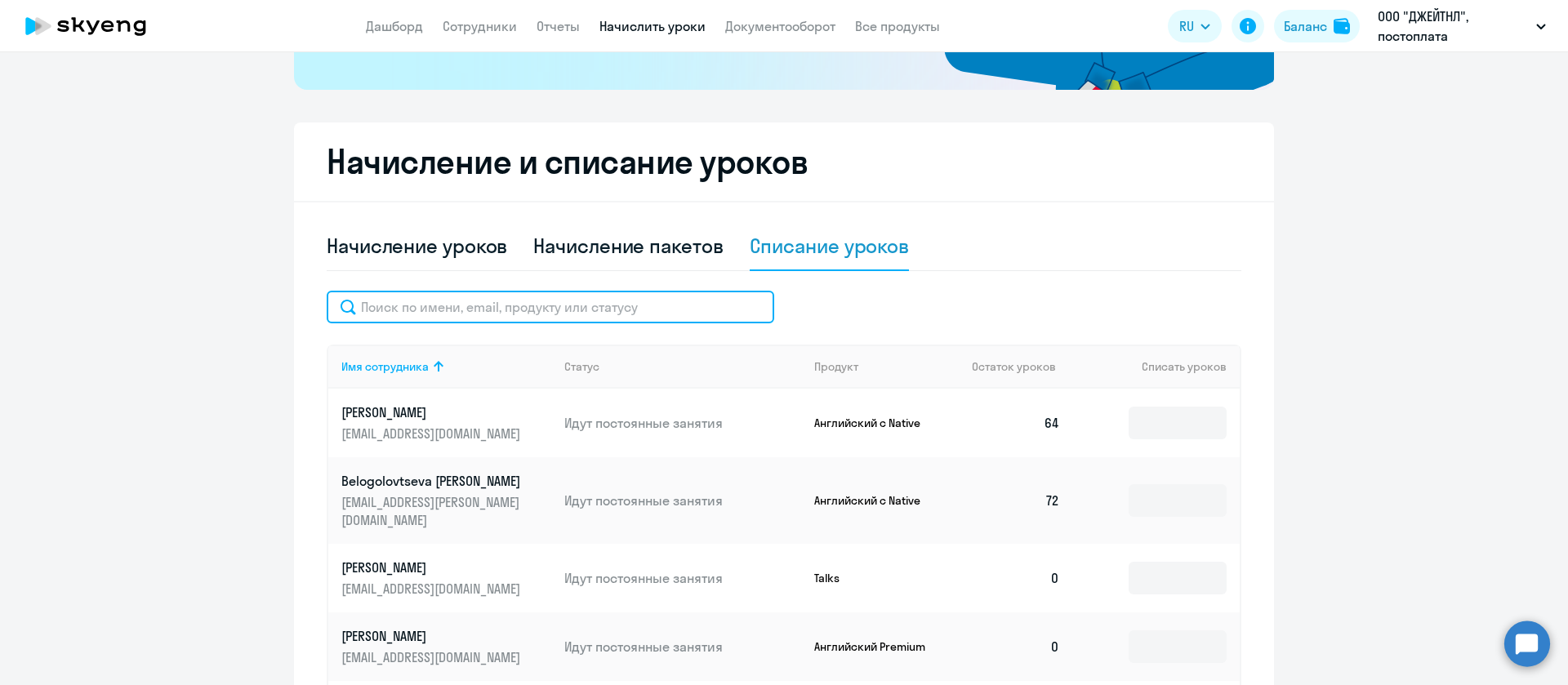
click at [614, 303] on input "text" at bounding box center [550, 307] width 448 height 33
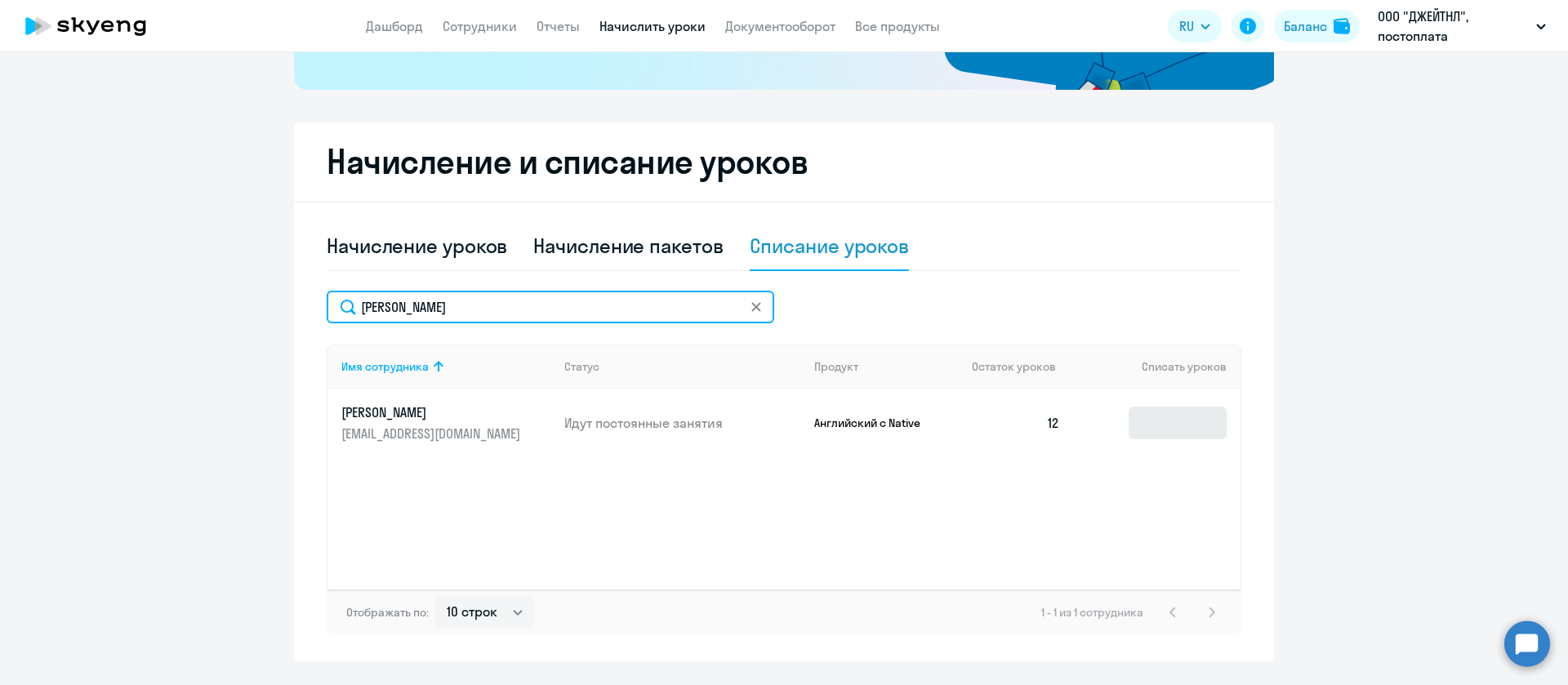
type input "[PERSON_NAME]"
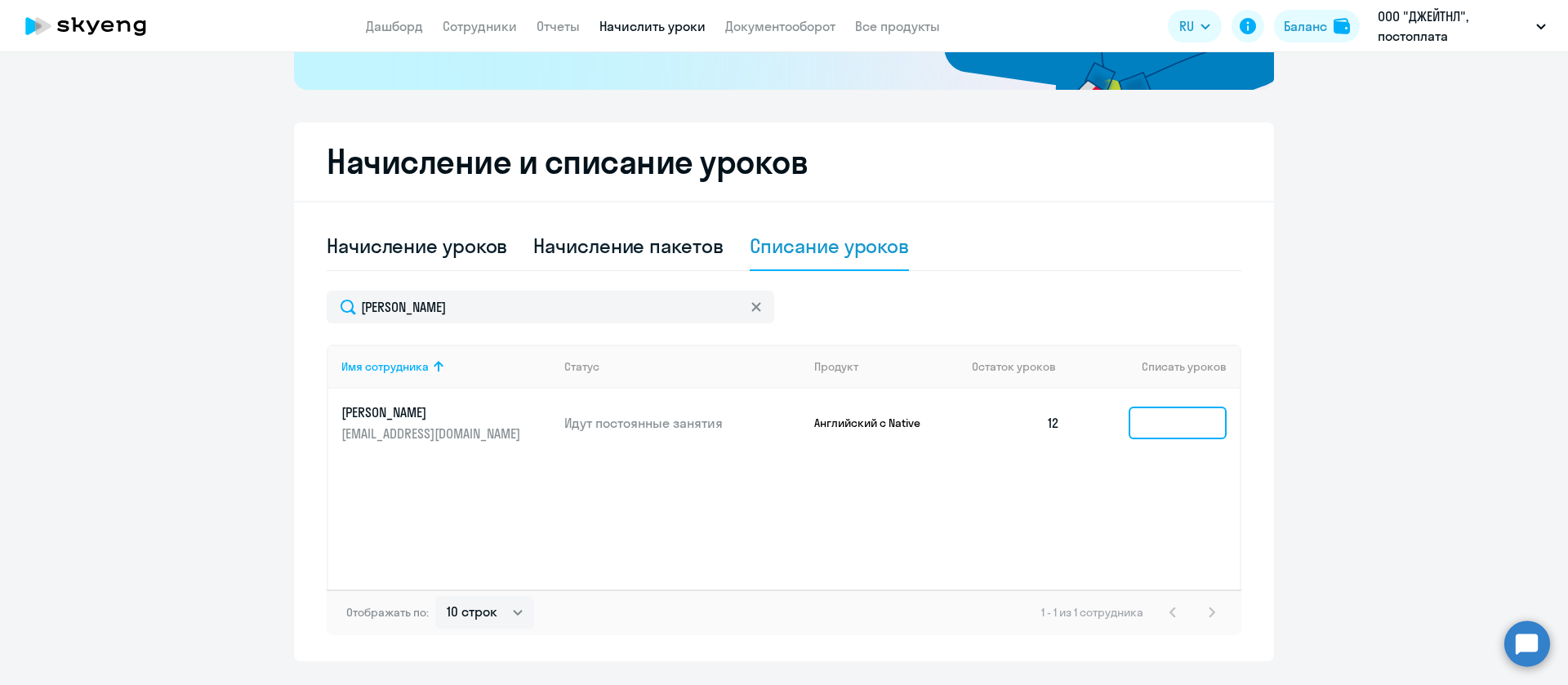
click at [1177, 425] on input at bounding box center [1178, 423] width 98 height 33
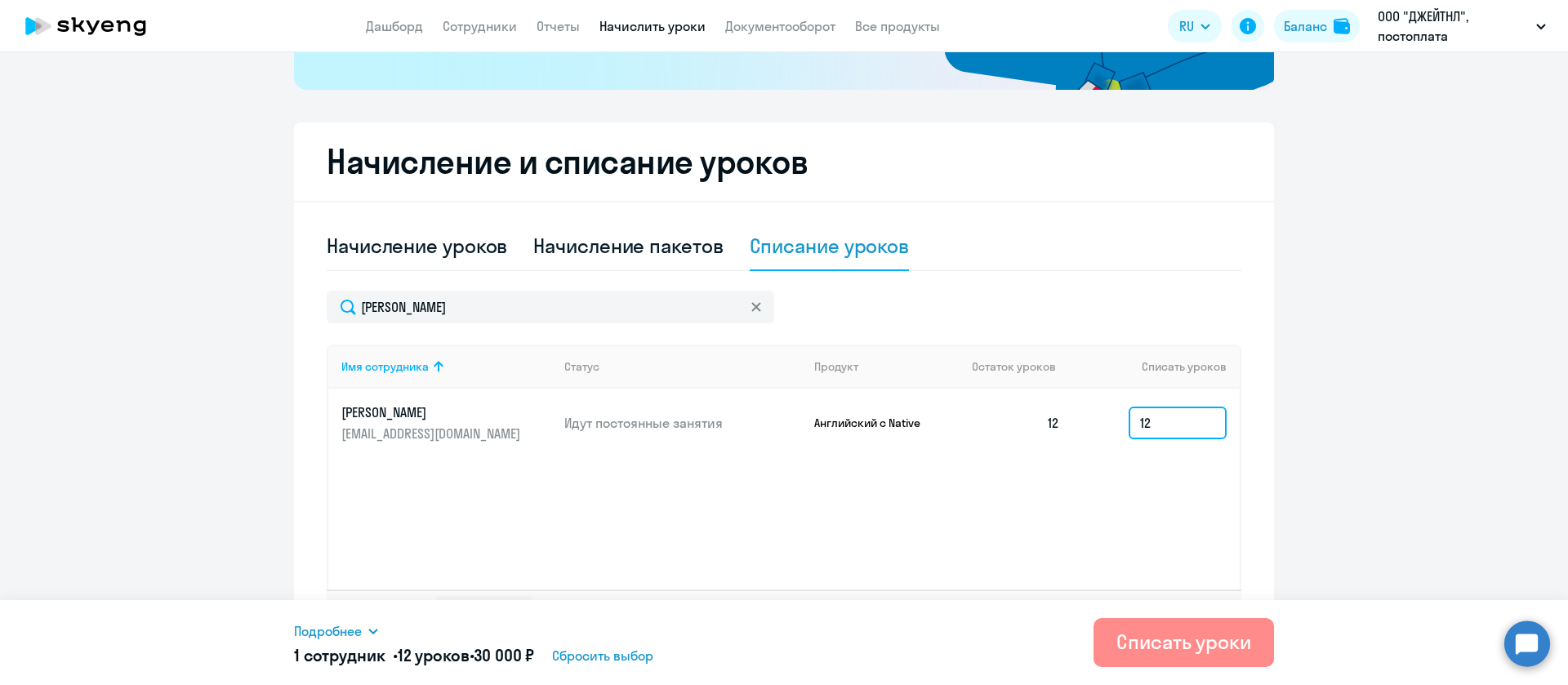
type input "12"
click at [1160, 645] on div "Списать уроки" at bounding box center [1184, 642] width 135 height 26
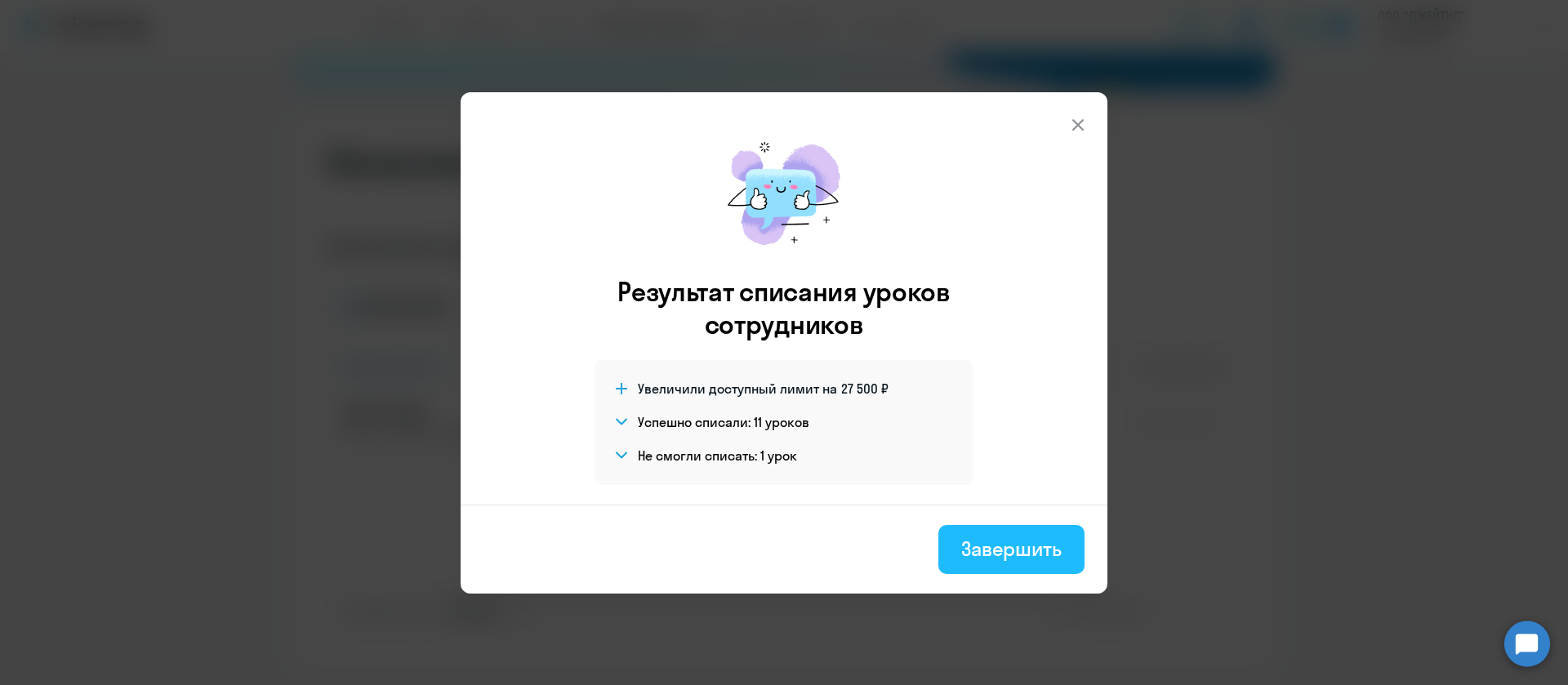
click at [1028, 539] on div "Завершить" at bounding box center [1011, 548] width 101 height 26
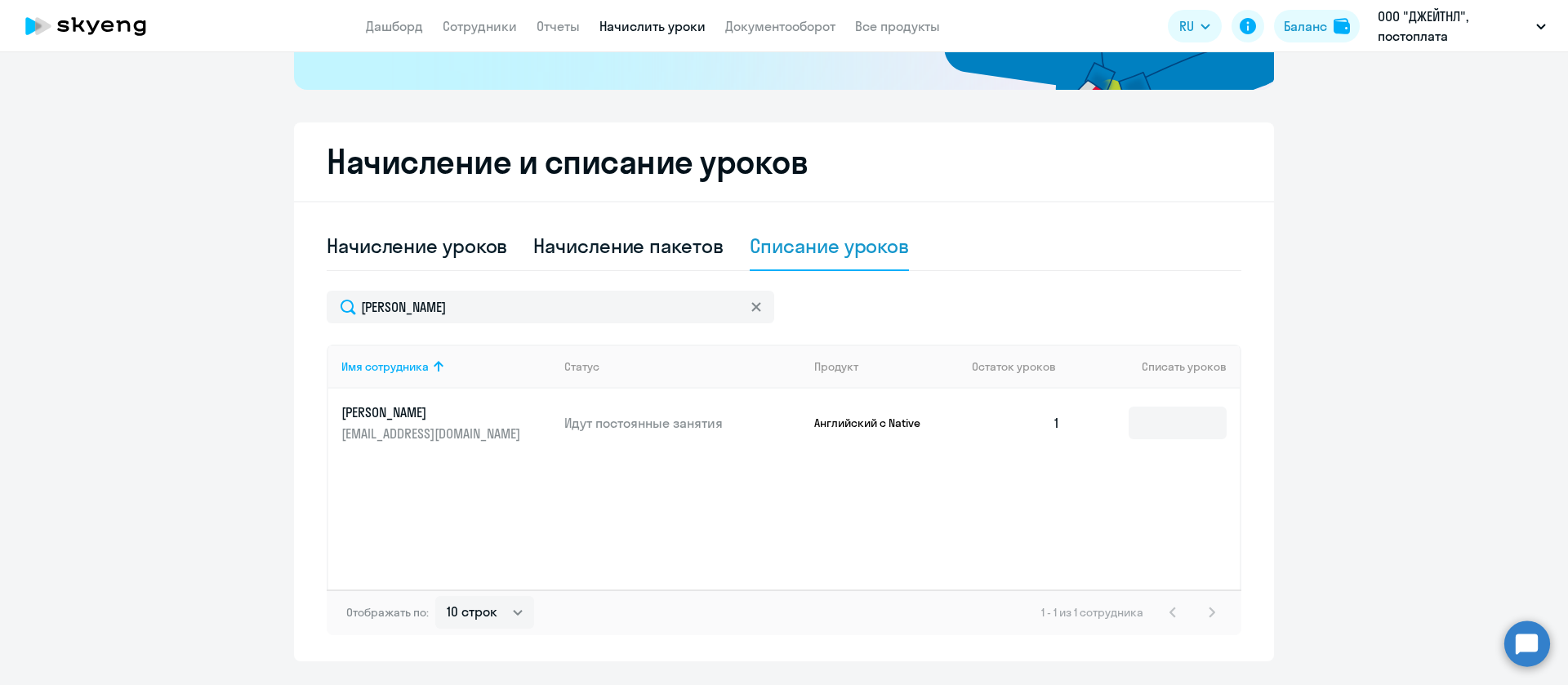
click at [162, 284] on ng-component "Рекомендуем создать шаблон автоначислений Уроки больше не придётся начислять вр…" at bounding box center [784, 186] width 1568 height 952
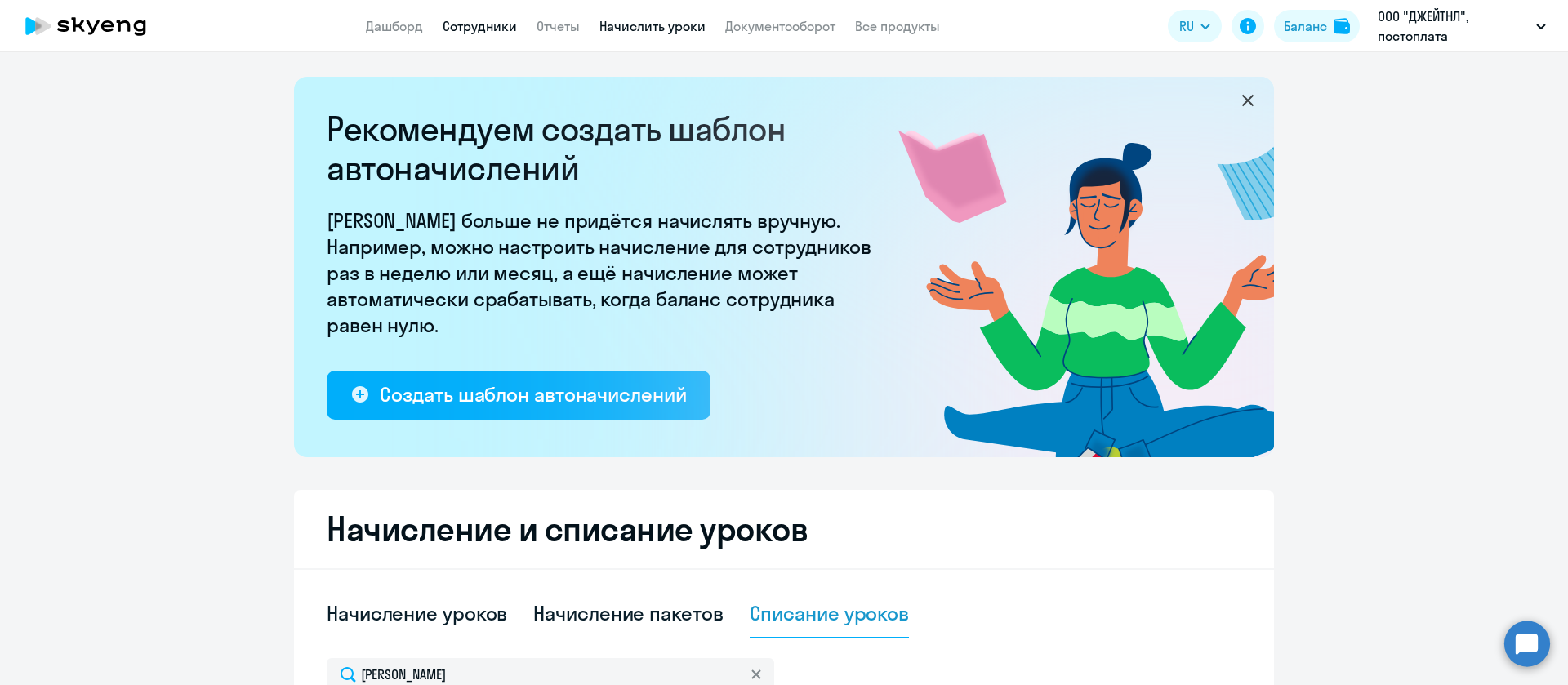
click at [505, 32] on link "Сотрудники" at bounding box center [480, 26] width 74 height 16
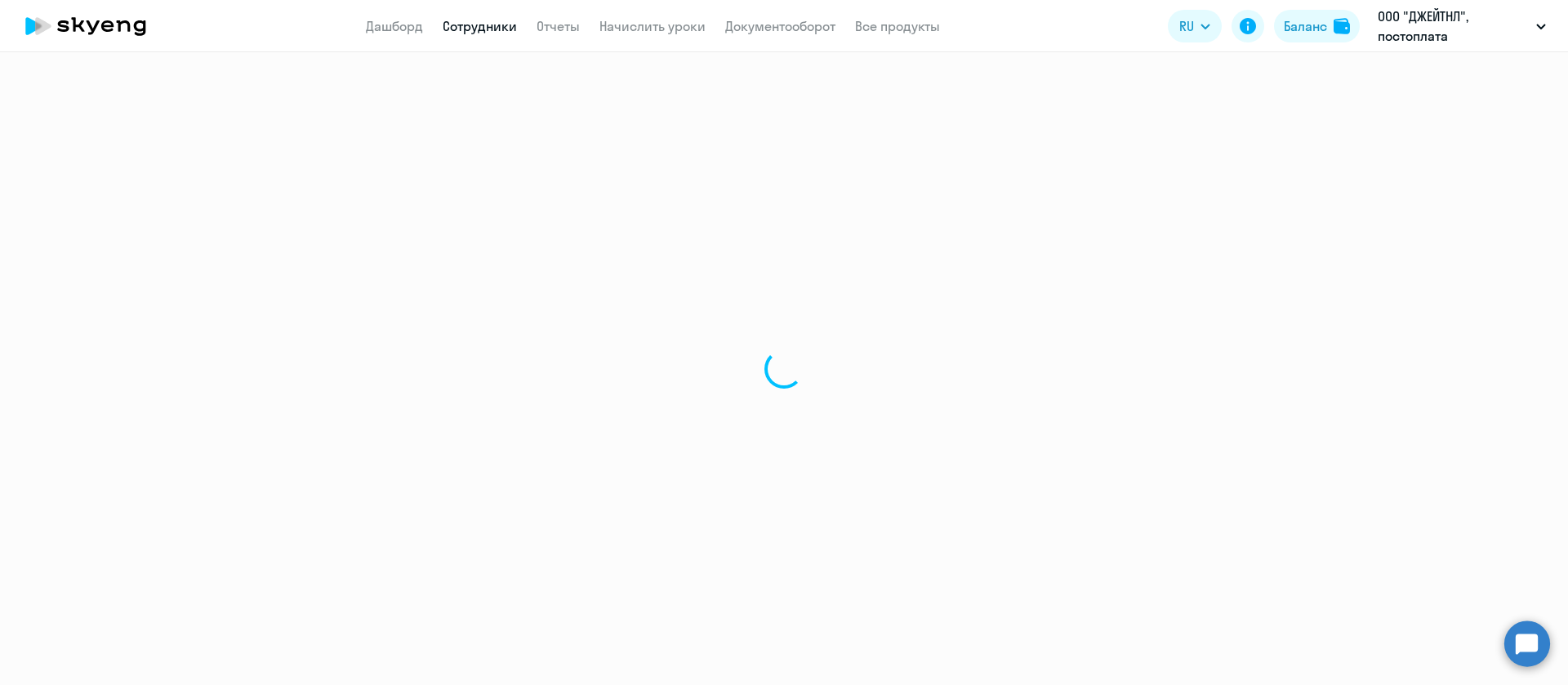
select select "30"
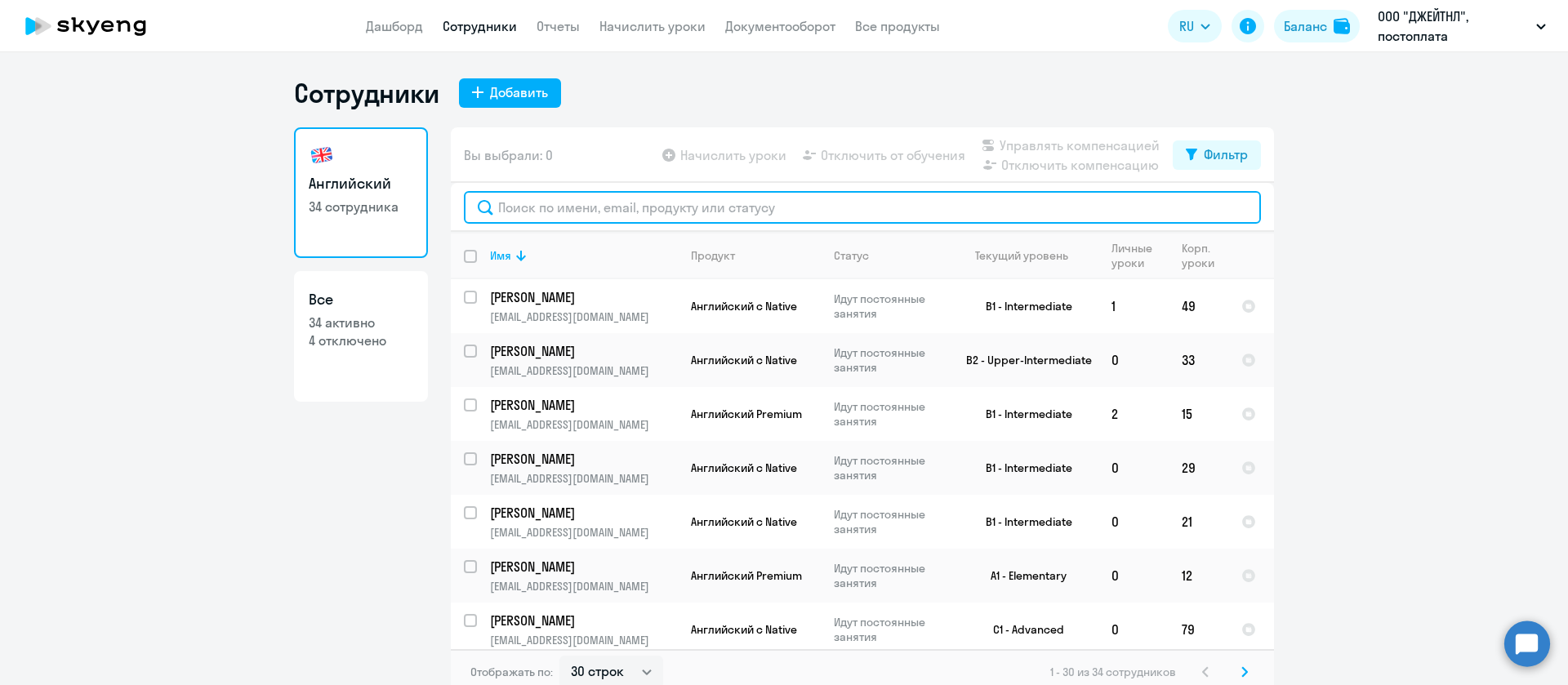
click at [729, 217] on input "text" at bounding box center [862, 207] width 797 height 33
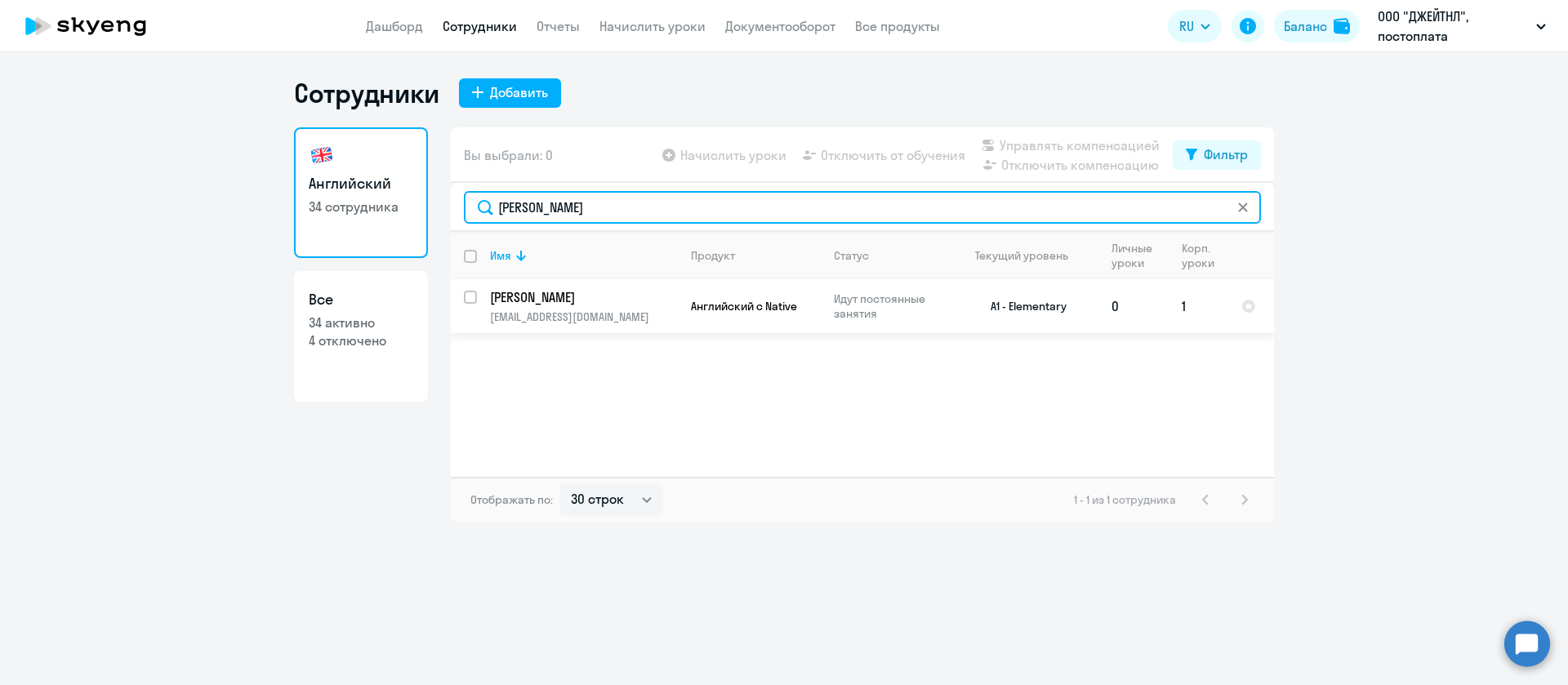
type input "конова"
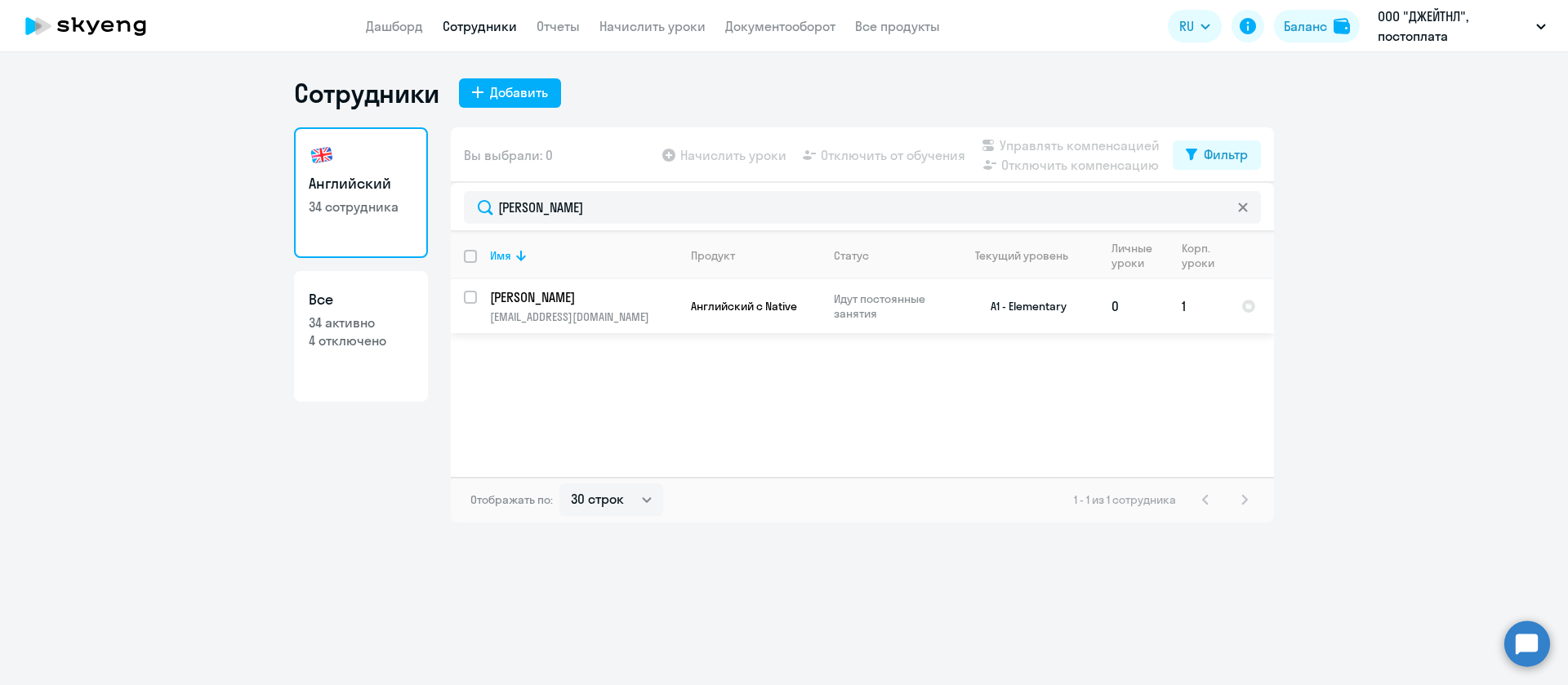
click at [652, 299] on p "Коновалов Николай Андреевич" at bounding box center [582, 297] width 185 height 18
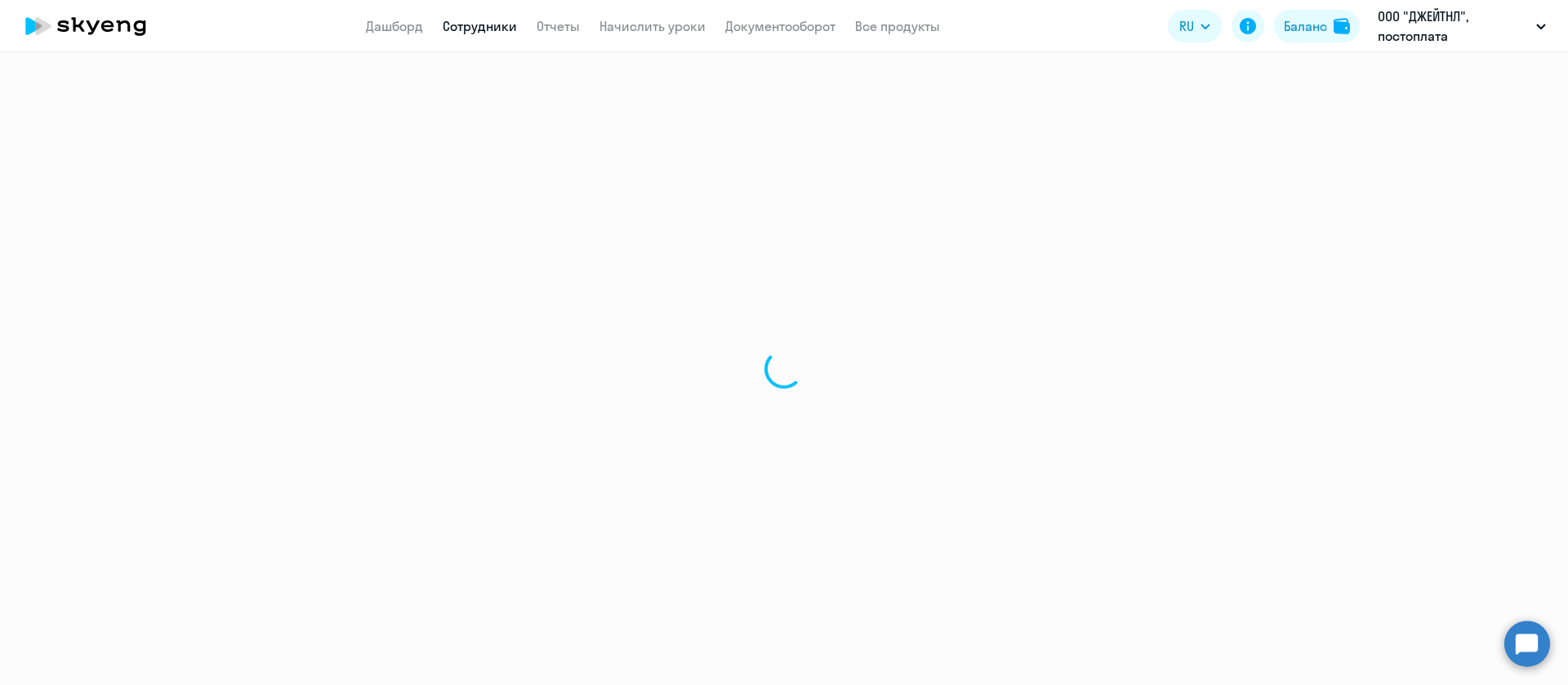
select select "english"
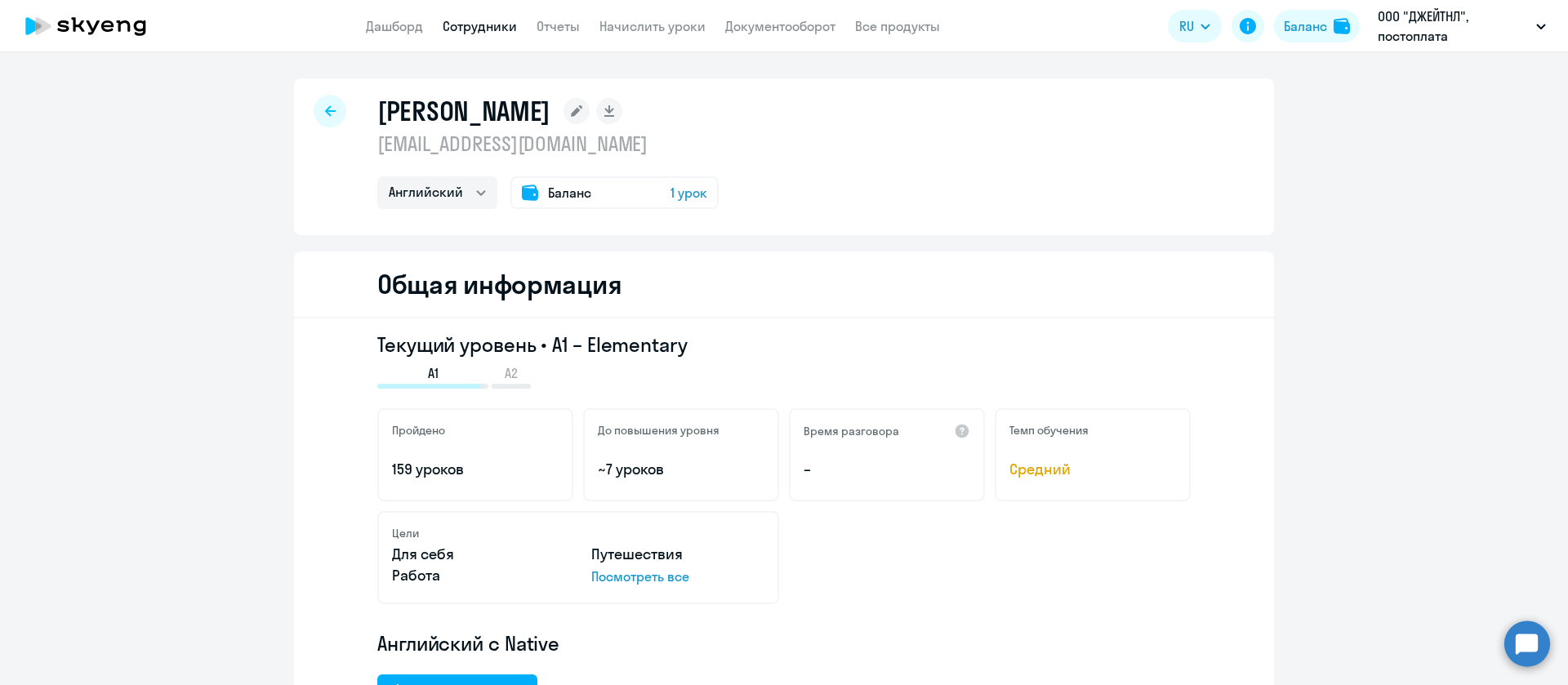
click at [507, 150] on p "knva1@rambler.ru" at bounding box center [548, 144] width 341 height 26
copy p "knva1@rambler.ru"
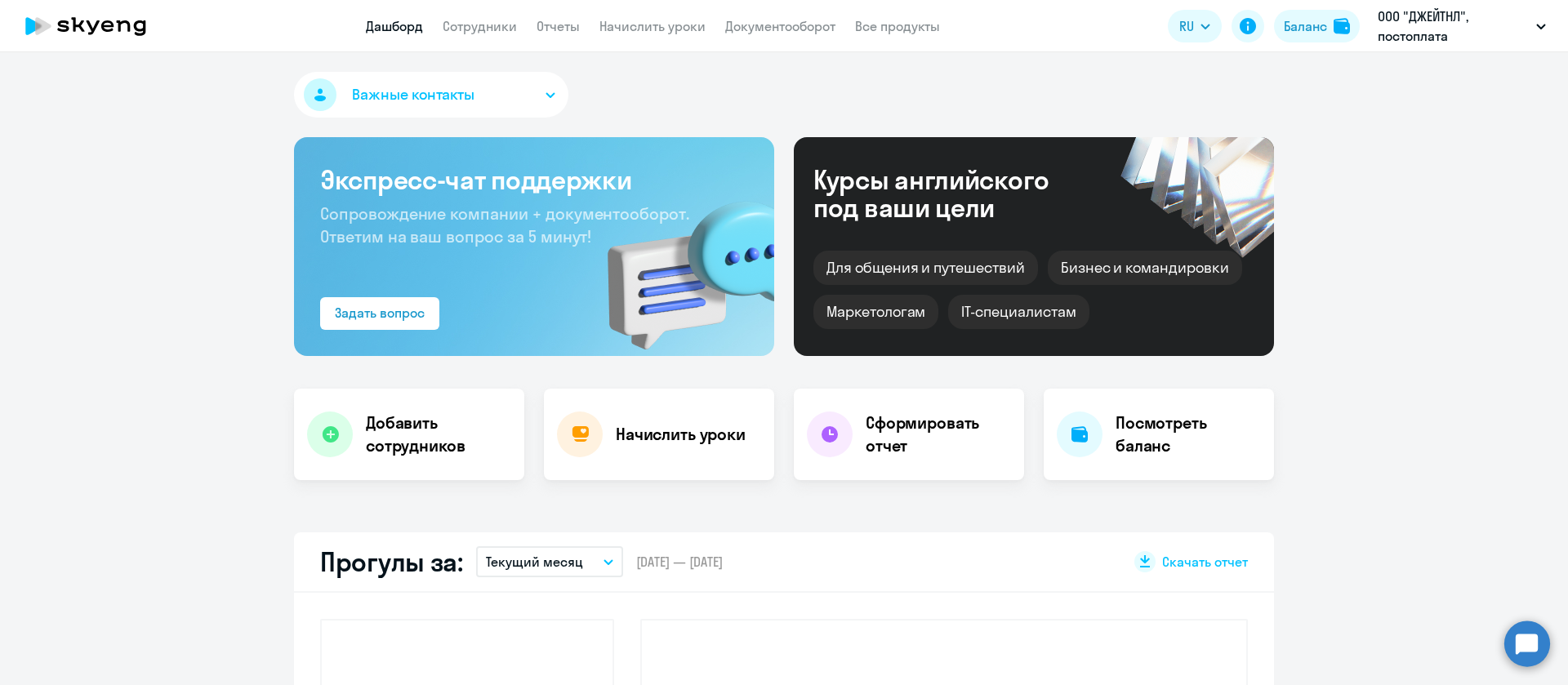
click at [757, 36] on app-header "Дашборд Сотрудники Отчеты Начислить уроки Документооборот Все продукты Дашборд …" at bounding box center [784, 26] width 1568 height 52
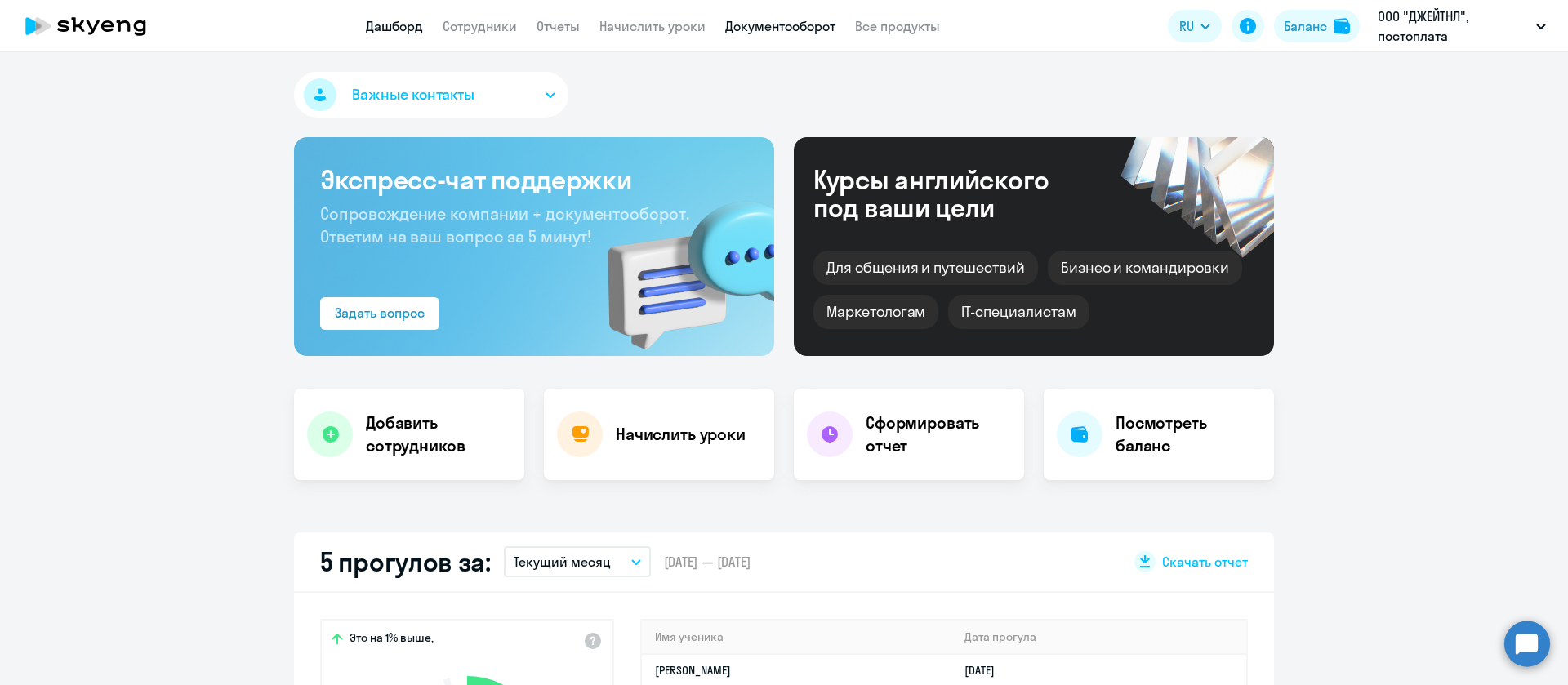
click at [770, 23] on link "Документооборот" at bounding box center [781, 26] width 110 height 16
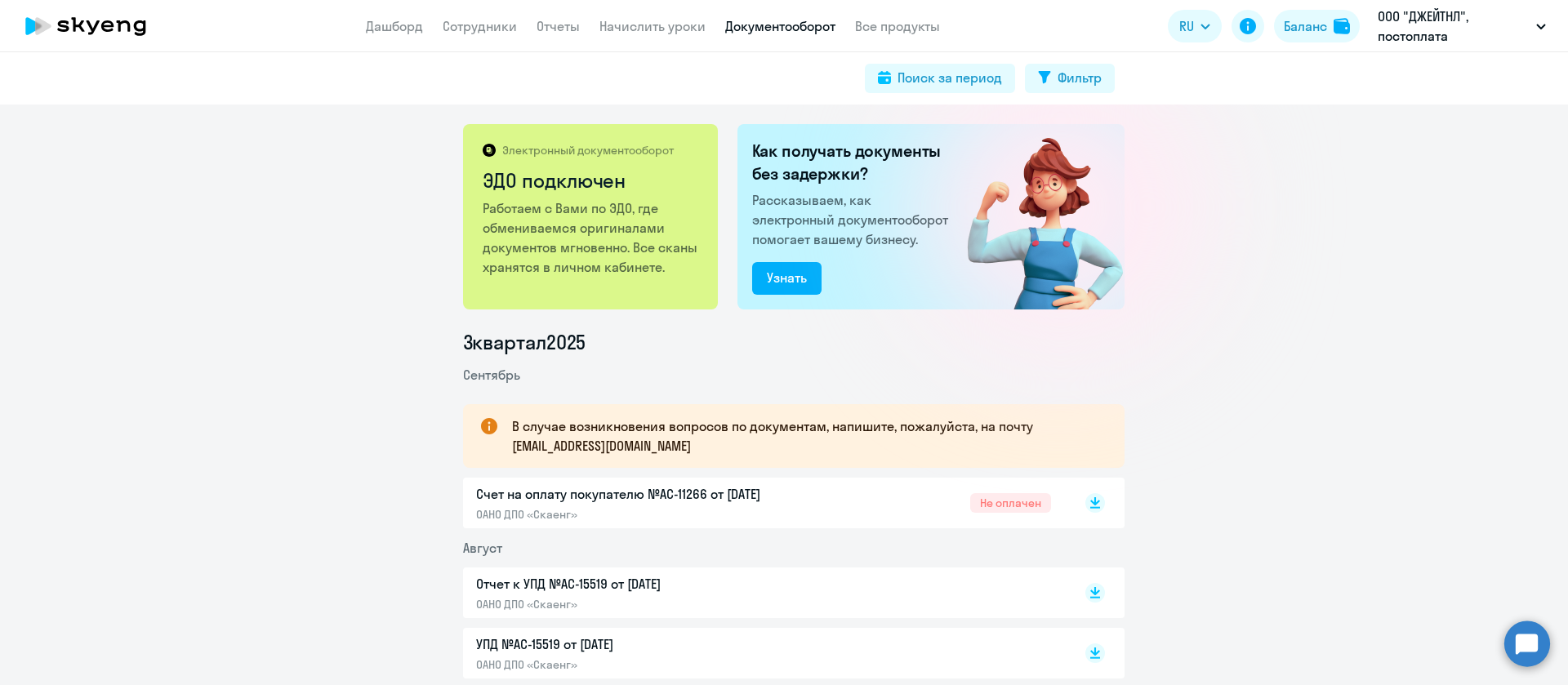
click at [646, 601] on p "ОАНО ДПО «Скаенг»" at bounding box center [647, 604] width 343 height 15
